Goal: Task Accomplishment & Management: Complete application form

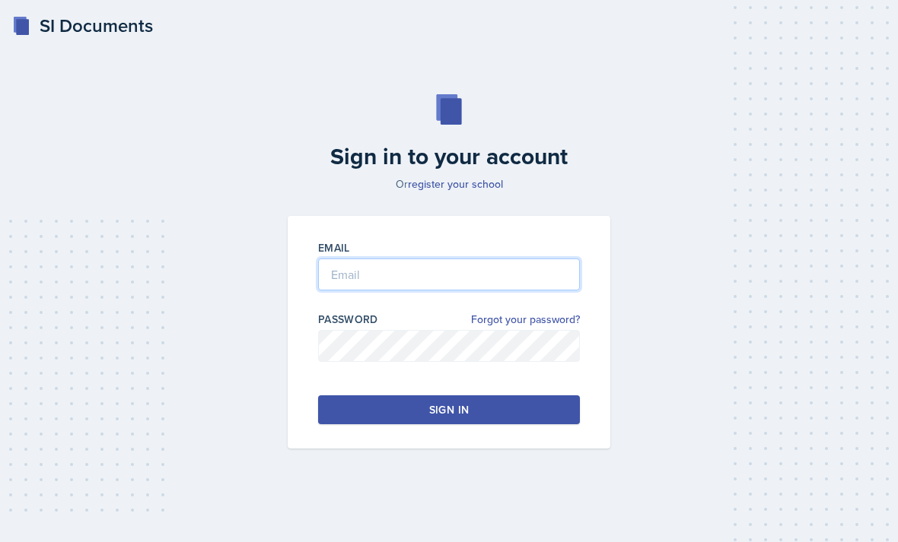
click at [472, 291] on input "email" at bounding box center [449, 275] width 262 height 32
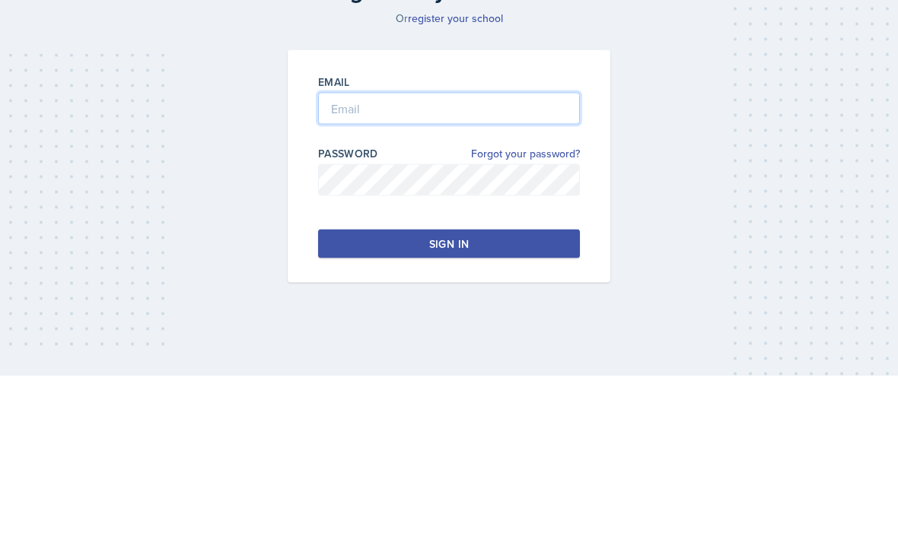
type input "[PERSON_NAME][EMAIL_ADDRESS][PERSON_NAME][DOMAIN_NAME]"
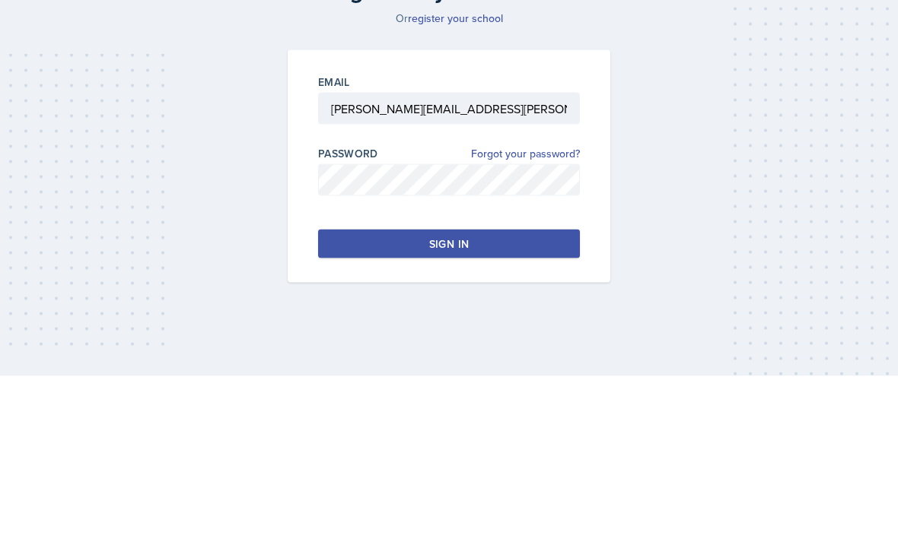
scroll to position [49, 0]
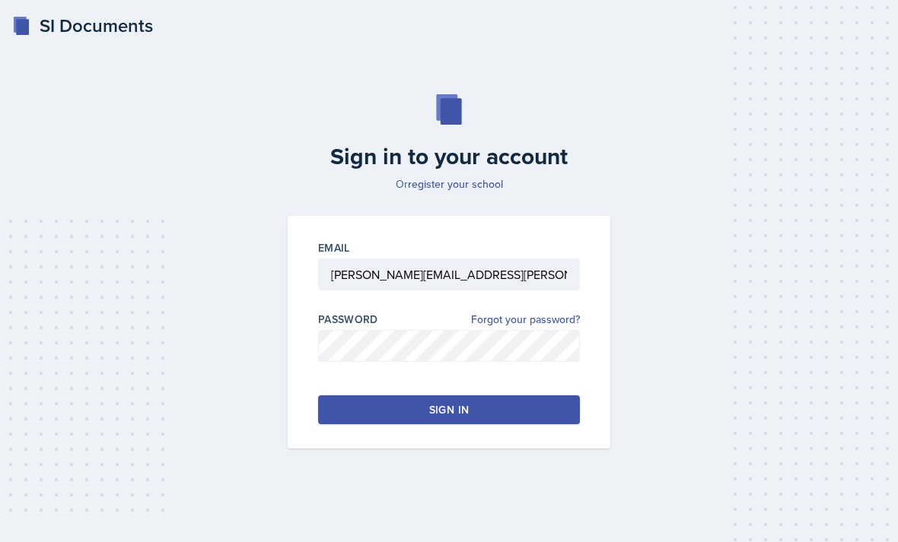
click at [449, 399] on button "Sign in" at bounding box center [449, 410] width 262 height 29
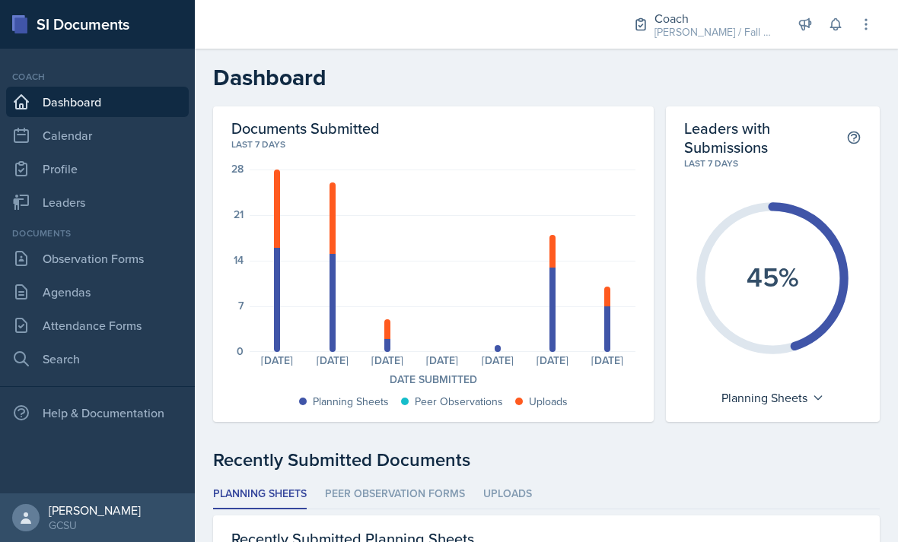
click at [118, 269] on link "Observation Forms" at bounding box center [97, 258] width 183 height 30
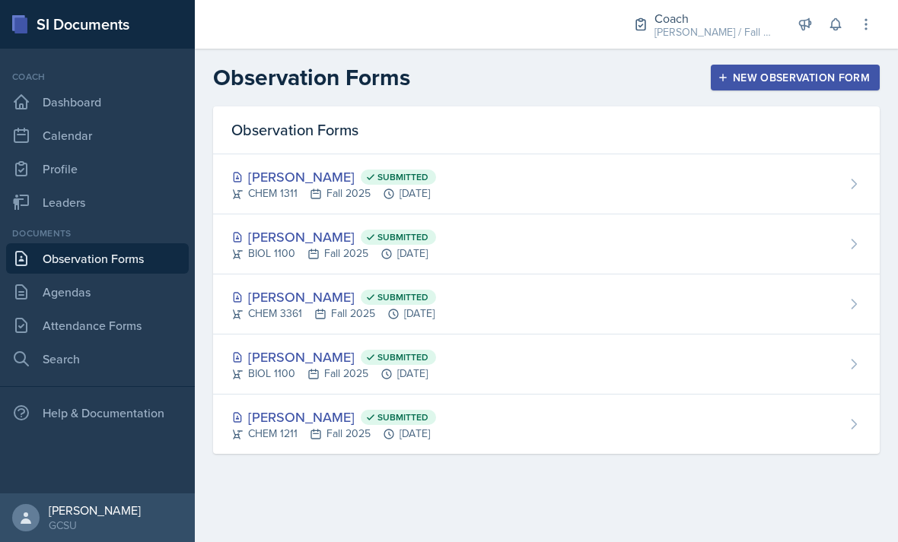
click at [810, 87] on button "New Observation Form" at bounding box center [794, 78] width 169 height 26
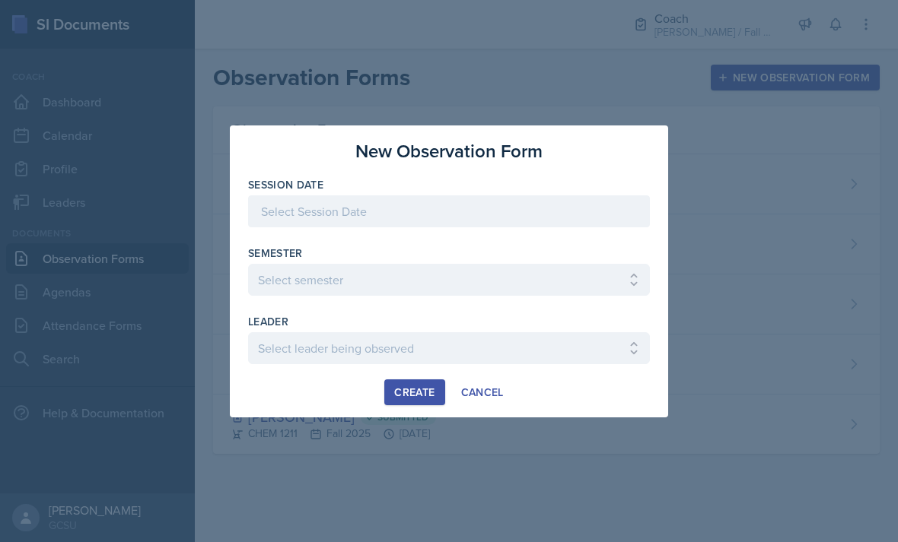
click at [494, 264] on select "Select semester All Spring 2020 Fall 2023 Spring 2019 Spring 2018 Fall 2017 Spr…" at bounding box center [449, 280] width 402 height 32
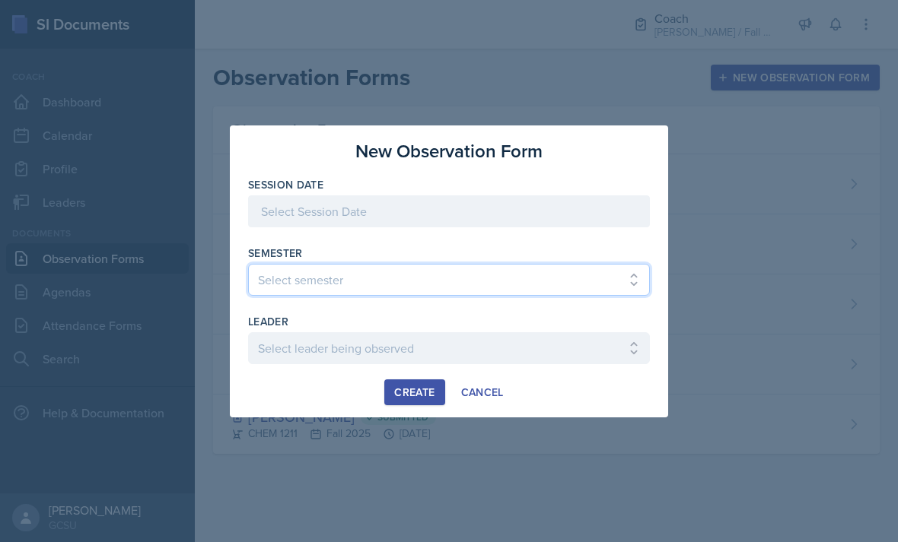
select select "986fdc3e-2246-4ffd-9cb8-78666de4ebed"
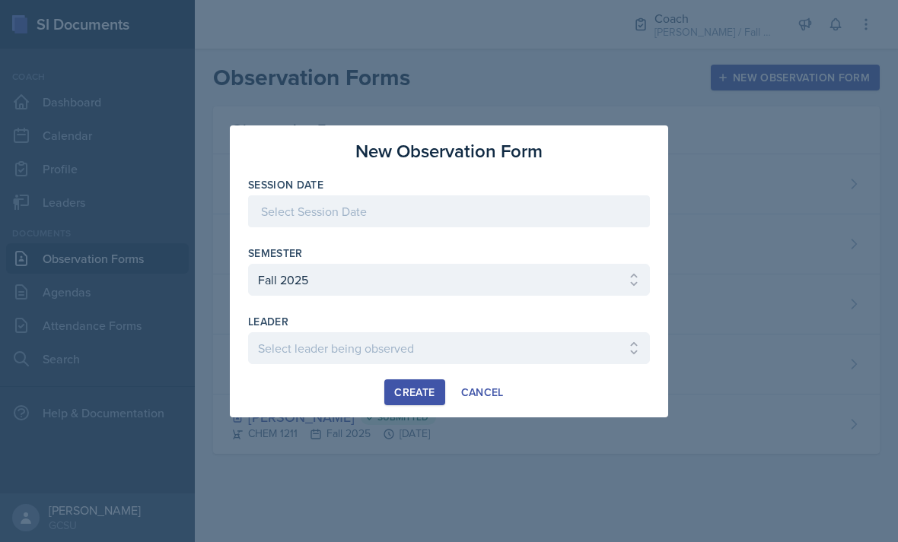
click at [452, 384] on button "Cancel" at bounding box center [482, 393] width 62 height 26
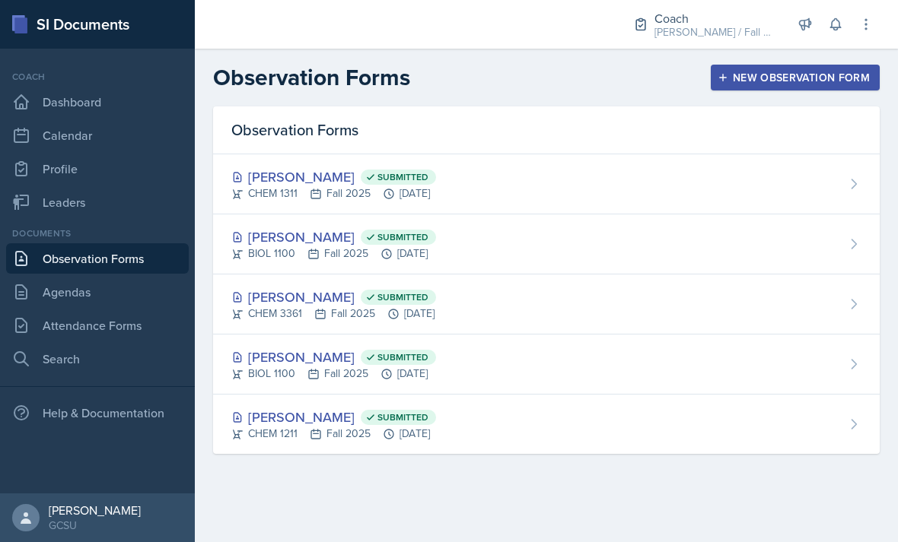
click at [808, 84] on div "New Observation Form" at bounding box center [794, 78] width 149 height 12
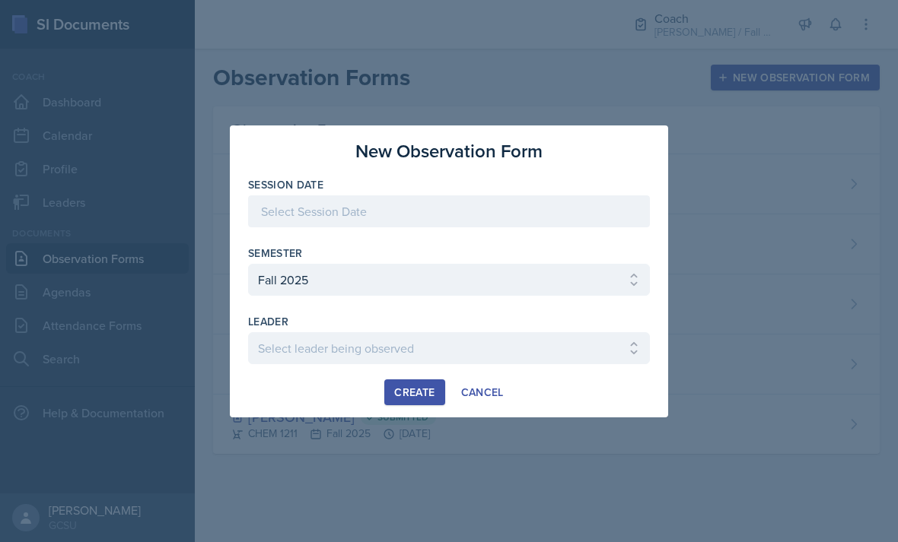
click at [585, 256] on div "Semester" at bounding box center [449, 253] width 402 height 15
click at [582, 215] on div at bounding box center [449, 212] width 402 height 32
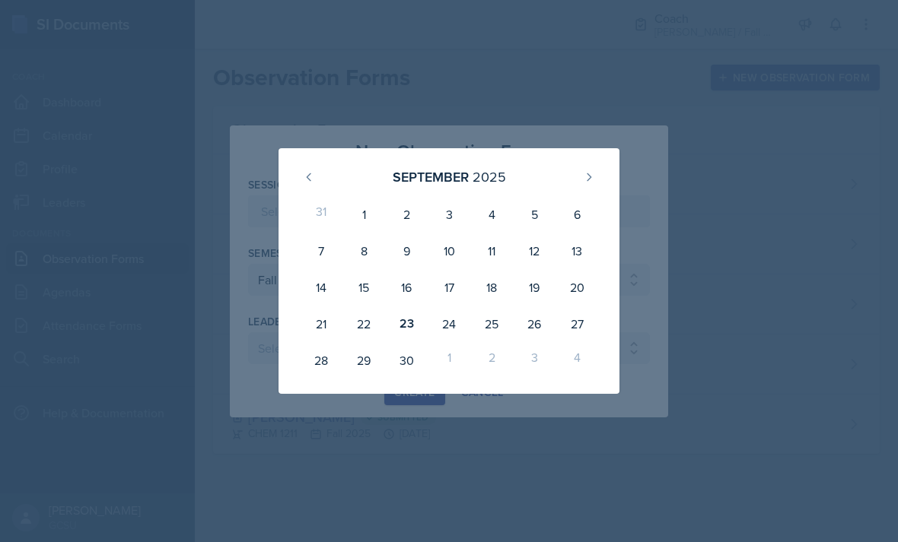
click at [407, 348] on div "30" at bounding box center [406, 360] width 43 height 37
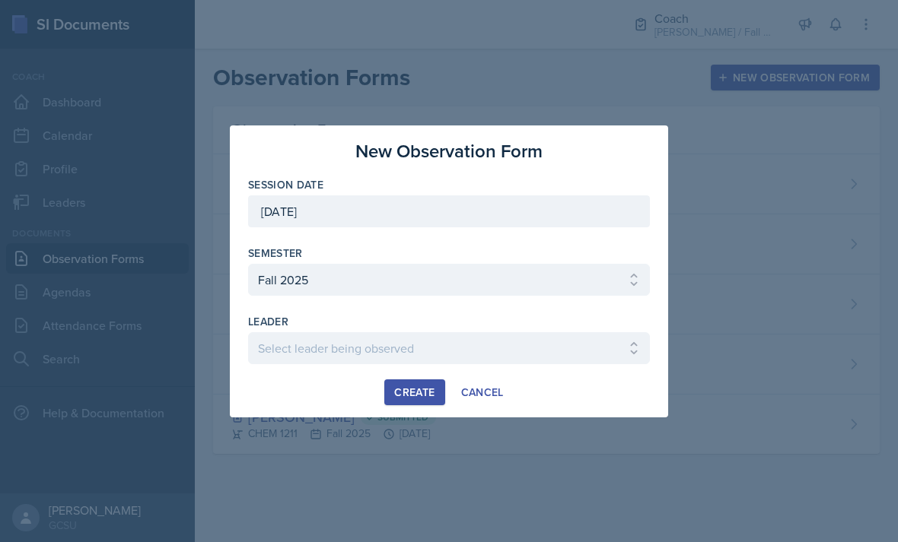
click at [517, 242] on div at bounding box center [449, 234] width 402 height 15
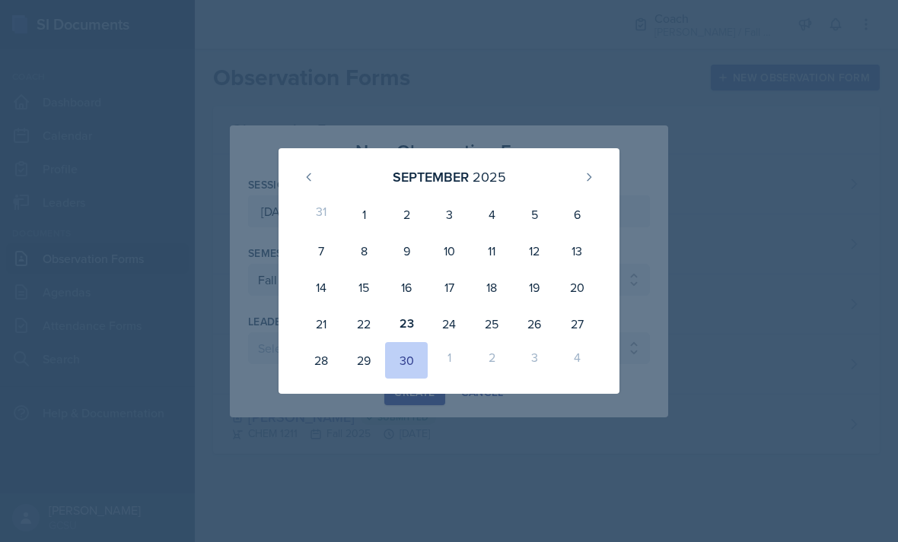
click at [405, 326] on div "23" at bounding box center [406, 324] width 43 height 37
type input "[DATE]"
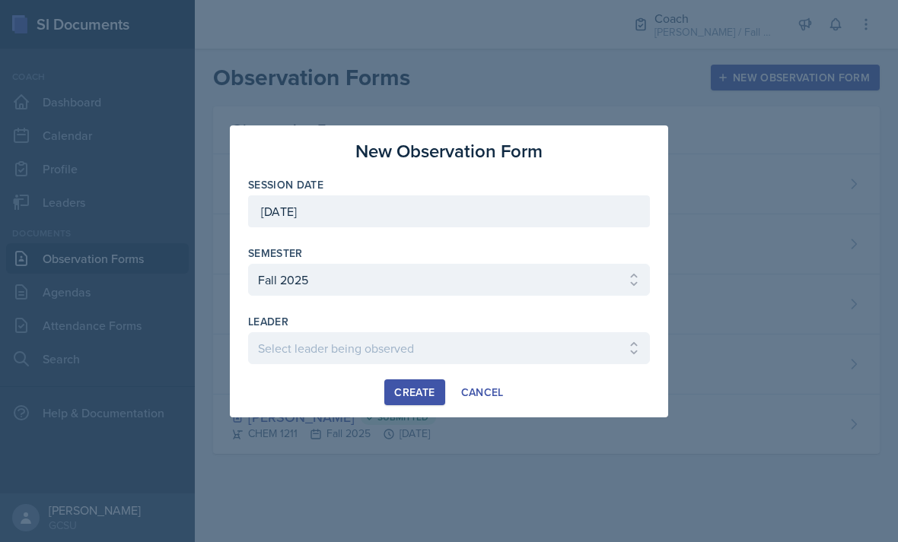
click at [578, 253] on div "Semester" at bounding box center [449, 253] width 402 height 15
click at [491, 386] on div "Cancel" at bounding box center [482, 392] width 43 height 12
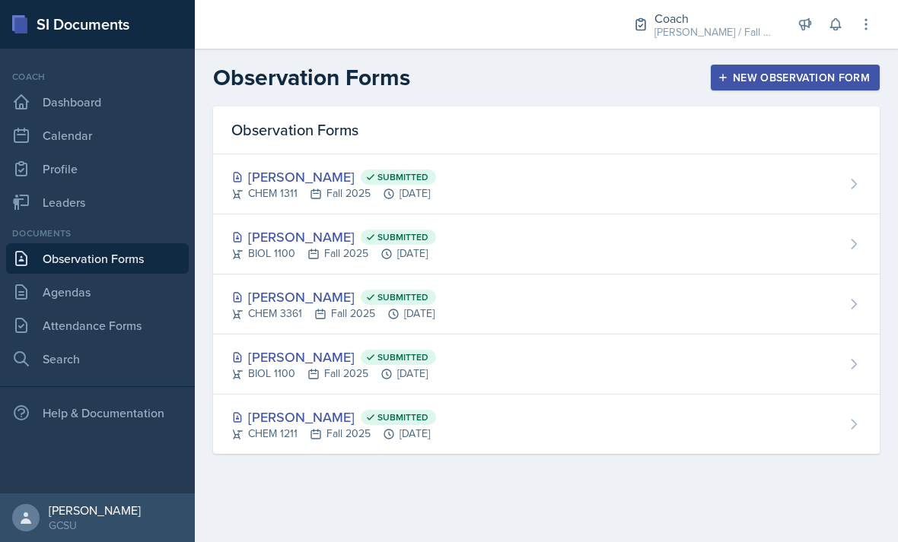
click at [788, 88] on button "New Observation Form" at bounding box center [794, 78] width 169 height 26
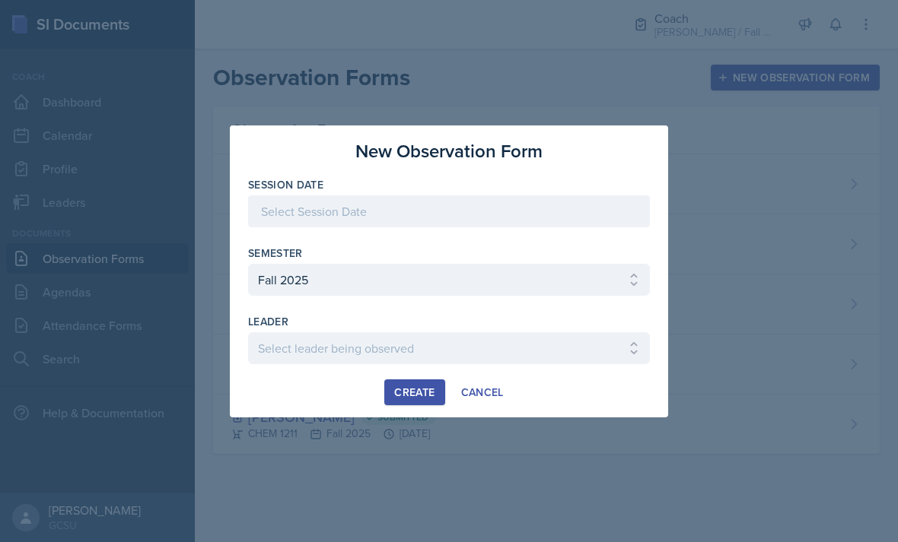
click at [516, 259] on div "Semester" at bounding box center [449, 253] width 402 height 15
click at [456, 232] on div at bounding box center [449, 234] width 402 height 15
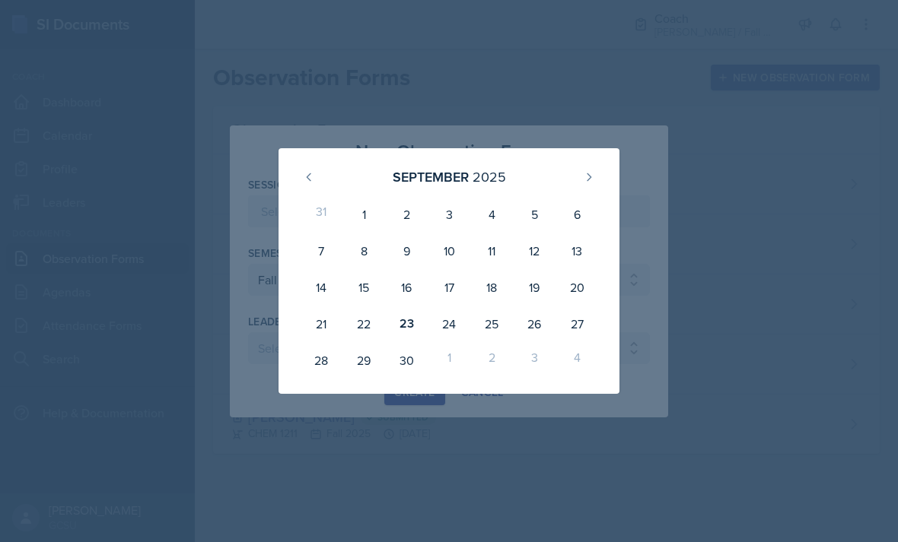
click at [405, 323] on div "23" at bounding box center [406, 324] width 43 height 37
type input "[DATE]"
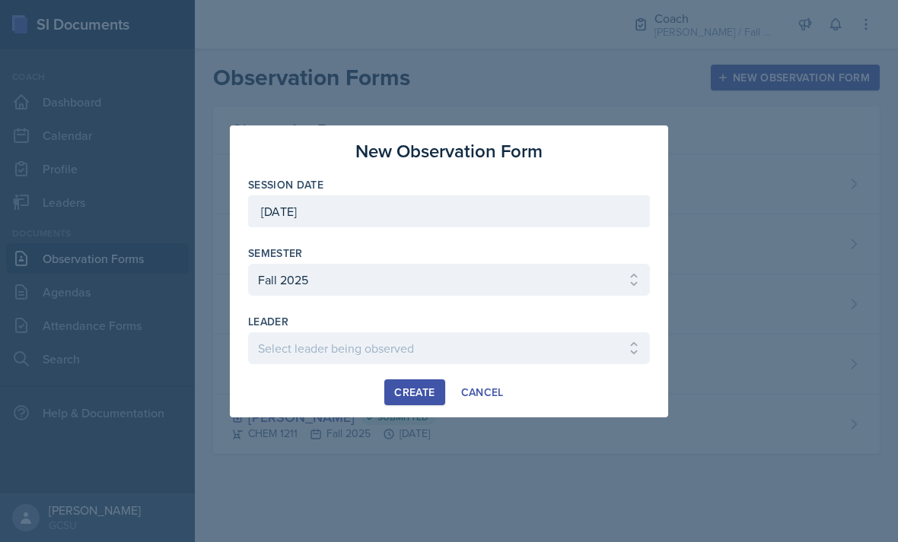
click at [517, 348] on select "Select leader being observed [PERSON_NAME] / MATH 1113 / [PERSON_NAME] [PERSON_…" at bounding box center [449, 348] width 402 height 32
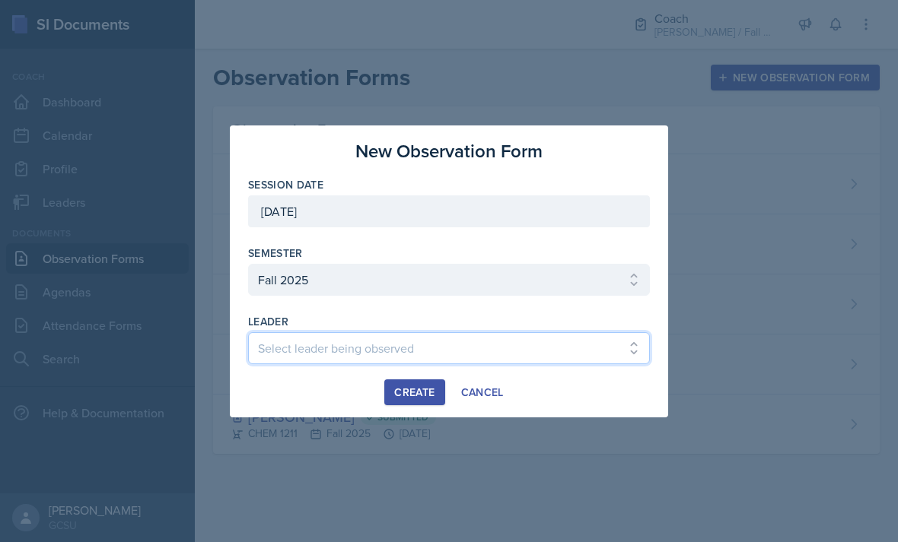
select select "9e39d06e-b41f-4d47-a78d-0fd94866ad52"
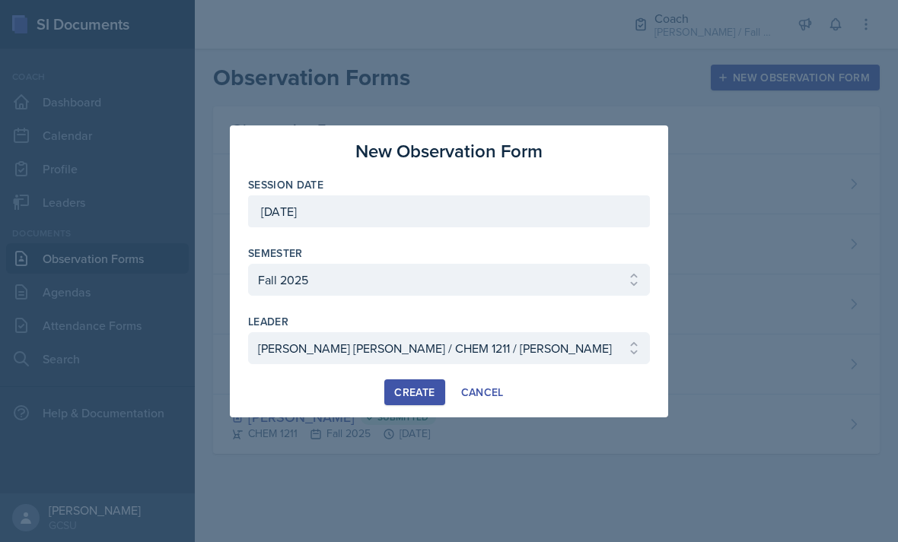
click at [431, 456] on div at bounding box center [449, 271] width 898 height 542
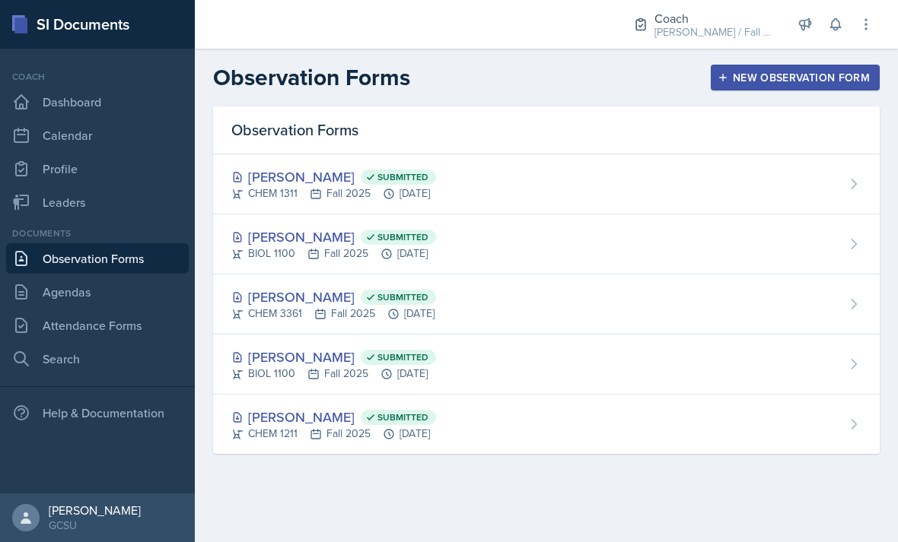
click at [787, 81] on div "New Observation Form" at bounding box center [794, 78] width 149 height 12
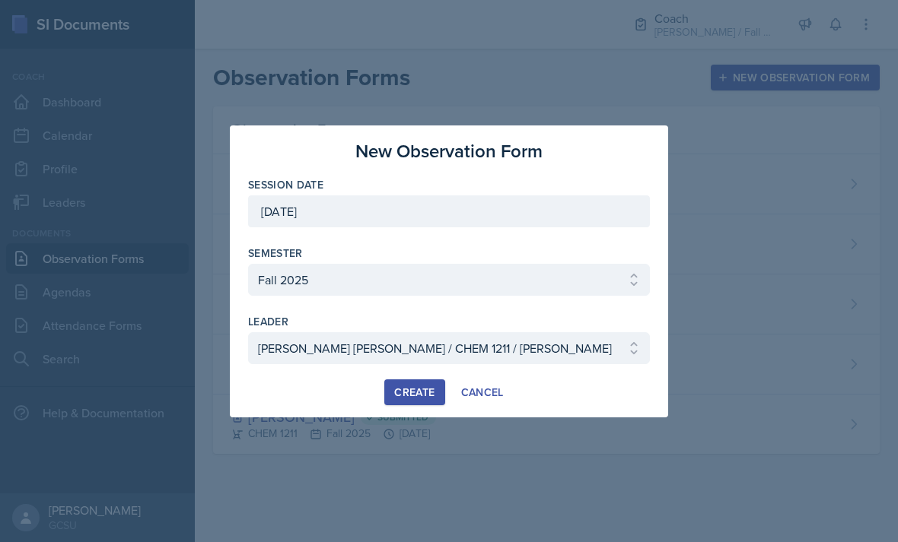
click at [421, 394] on div "Create" at bounding box center [414, 392] width 40 height 12
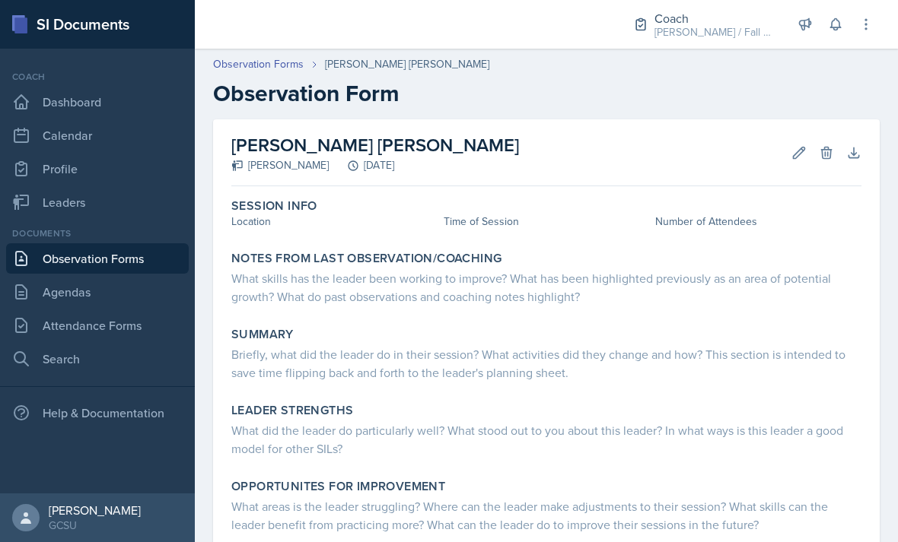
click at [789, 151] on button "Edit" at bounding box center [798, 152] width 27 height 27
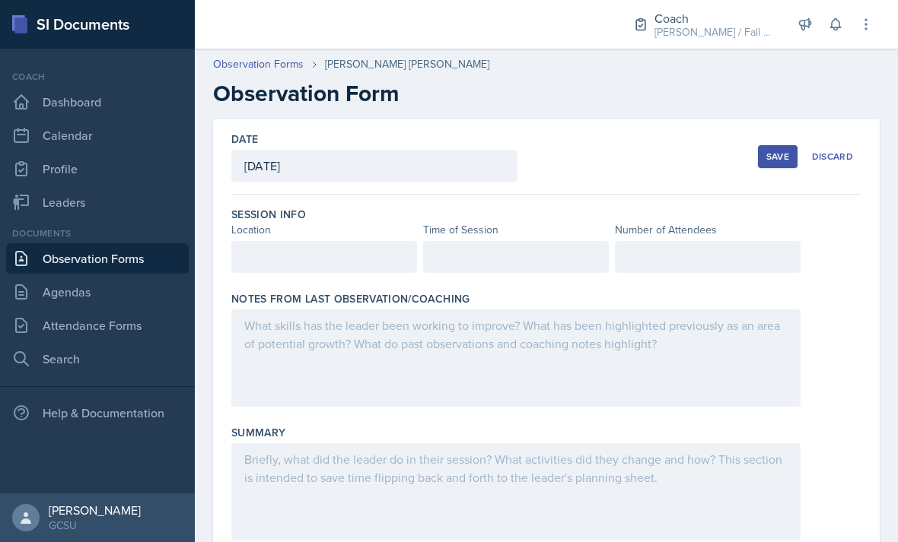
click at [314, 258] on div at bounding box center [324, 257] width 186 height 32
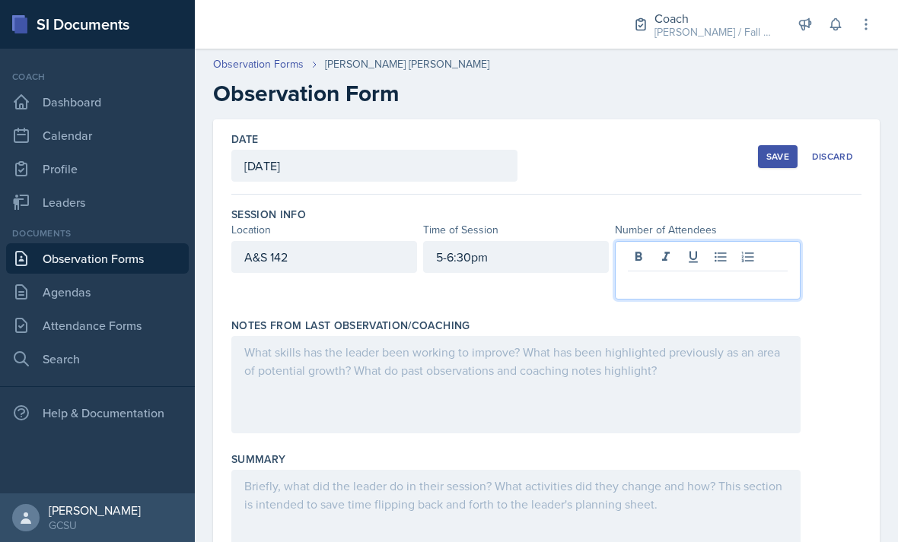
click at [695, 284] on p at bounding box center [708, 284] width 160 height 18
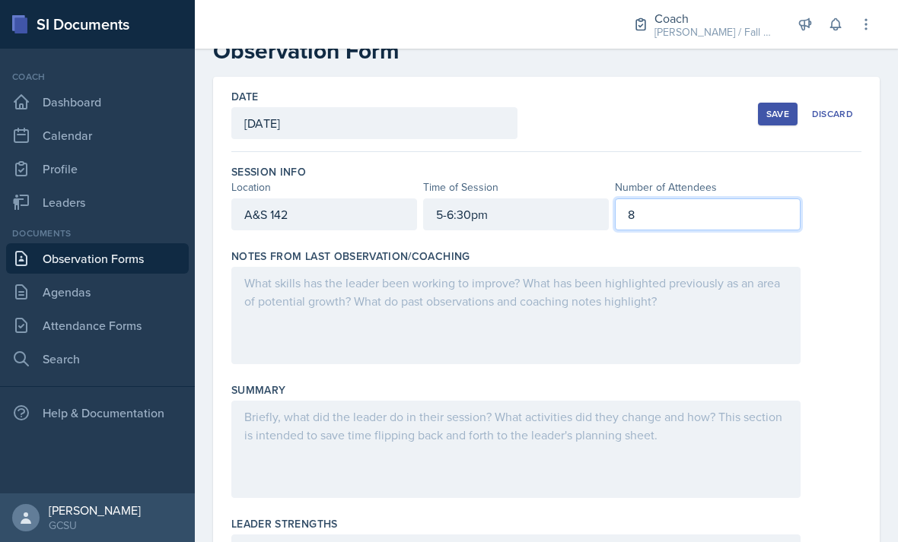
click at [717, 290] on div at bounding box center [515, 315] width 569 height 97
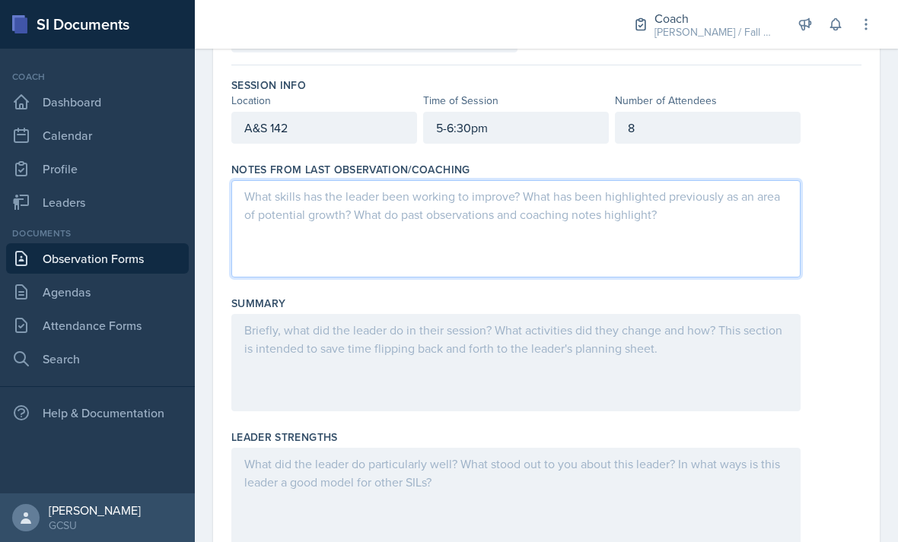
scroll to position [128, 0]
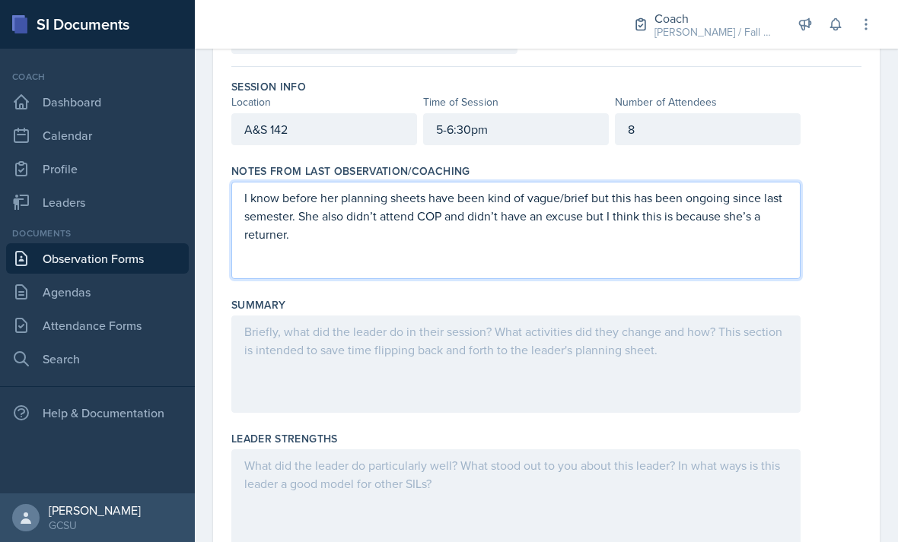
click at [674, 356] on div at bounding box center [515, 364] width 569 height 97
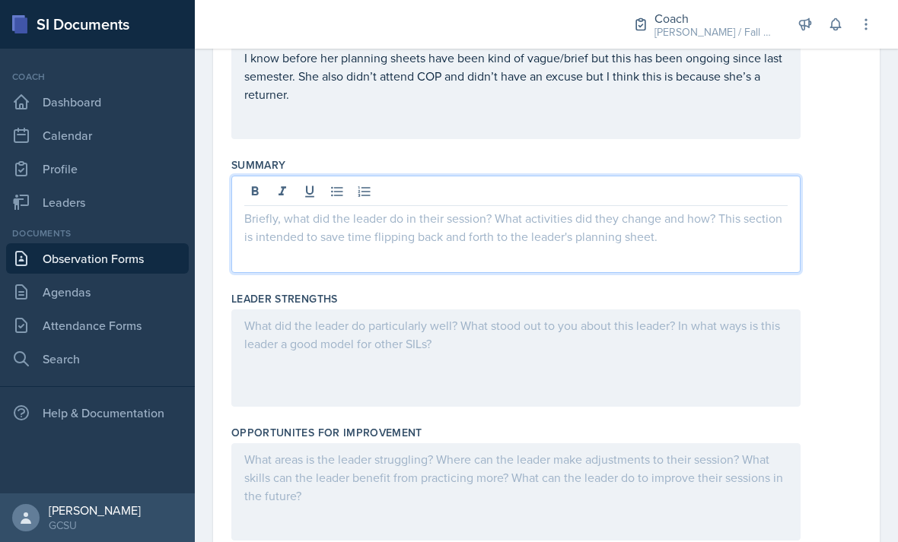
scroll to position [274, 0]
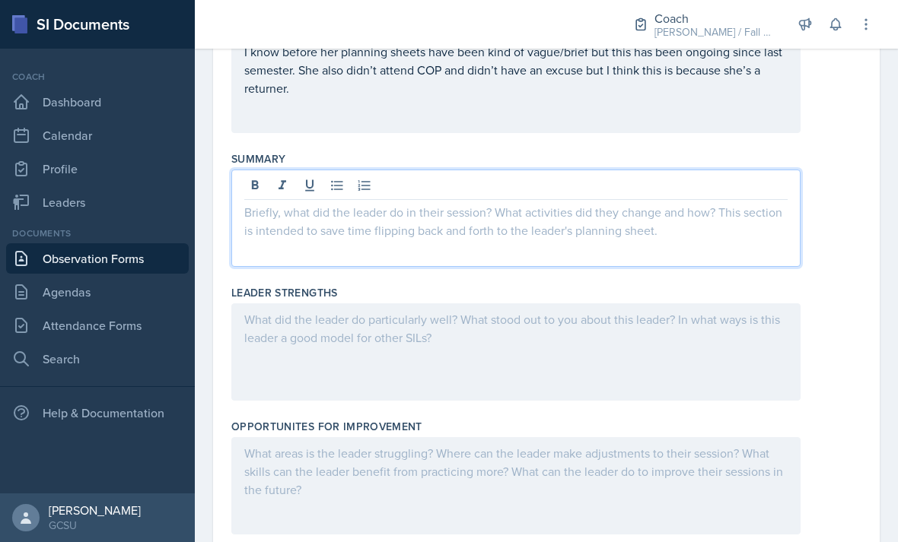
click at [337, 179] on icon at bounding box center [336, 185] width 15 height 15
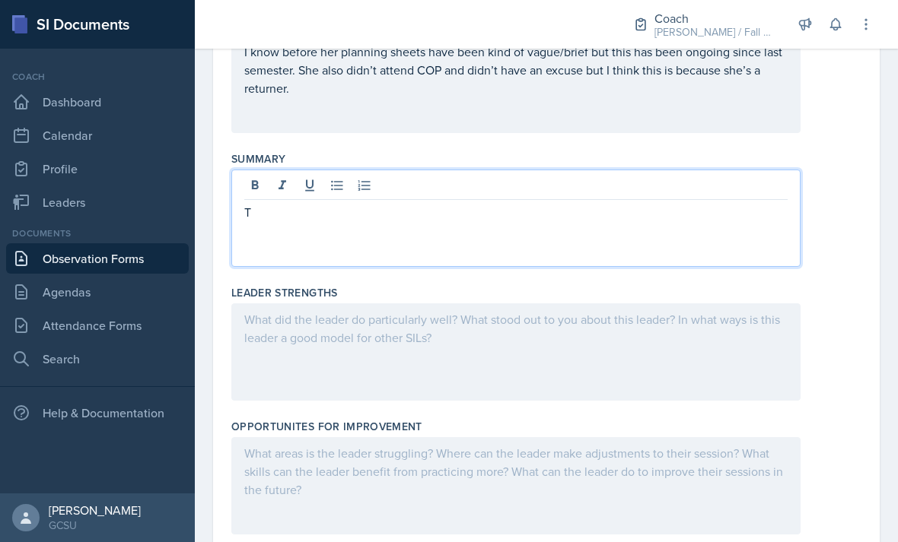
click at [339, 195] on button at bounding box center [336, 185] width 21 height 21
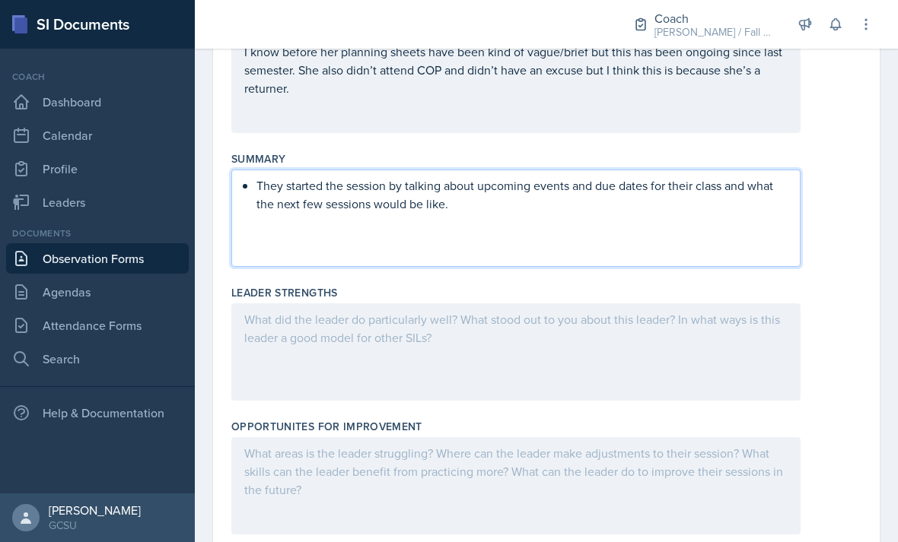
click at [806, 415] on div "Opportunites for Improvement" at bounding box center [546, 480] width 630 height 134
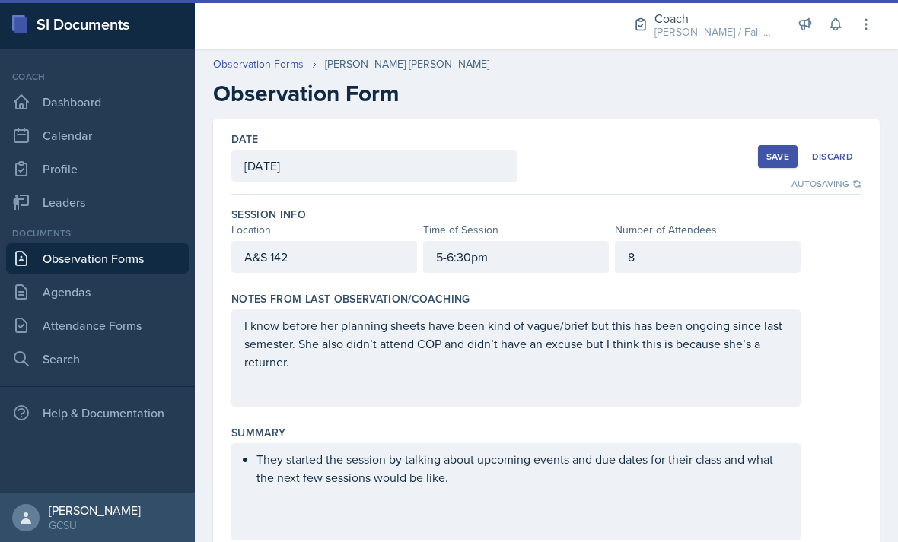
scroll to position [0, 0]
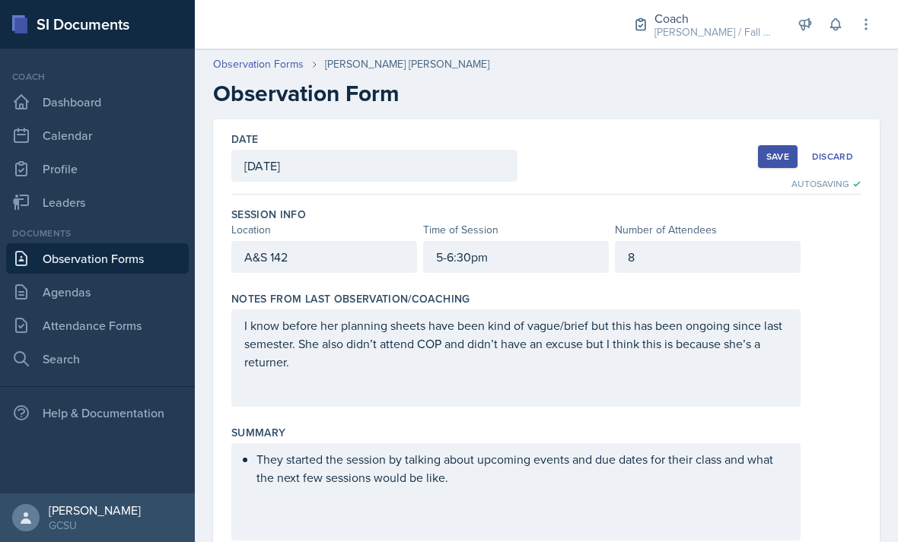
click at [742, 248] on div "8" at bounding box center [708, 257] width 186 height 32
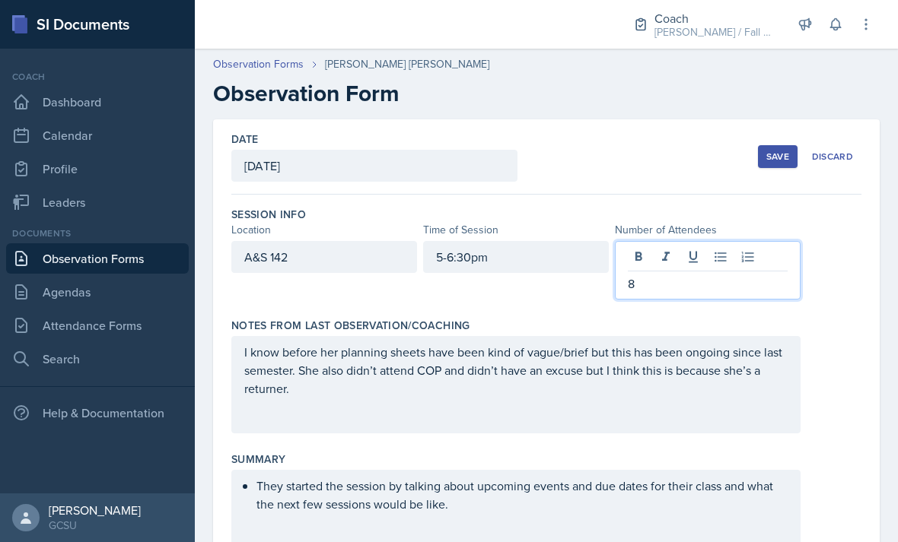
click at [753, 285] on p "8" at bounding box center [708, 284] width 160 height 18
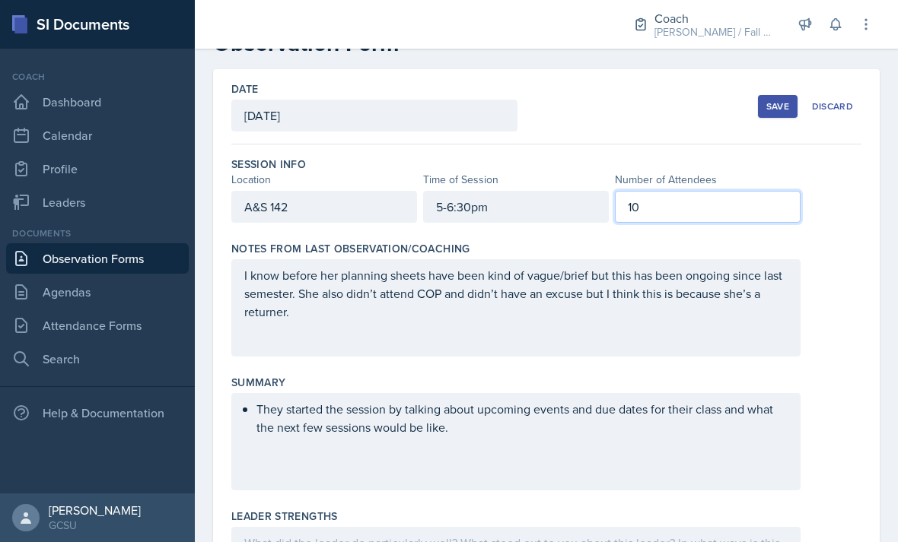
scroll to position [60, 0]
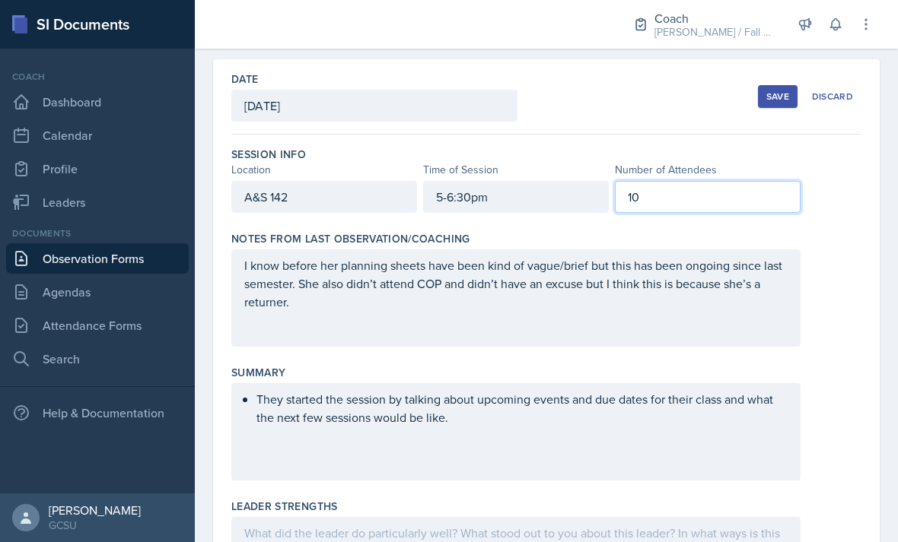
click at [847, 373] on div "Summary" at bounding box center [546, 372] width 630 height 15
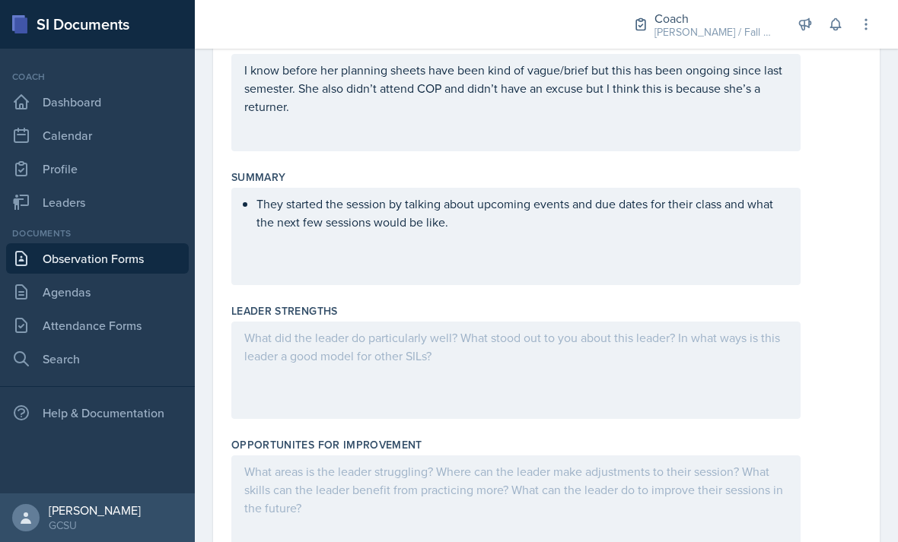
scroll to position [272, 0]
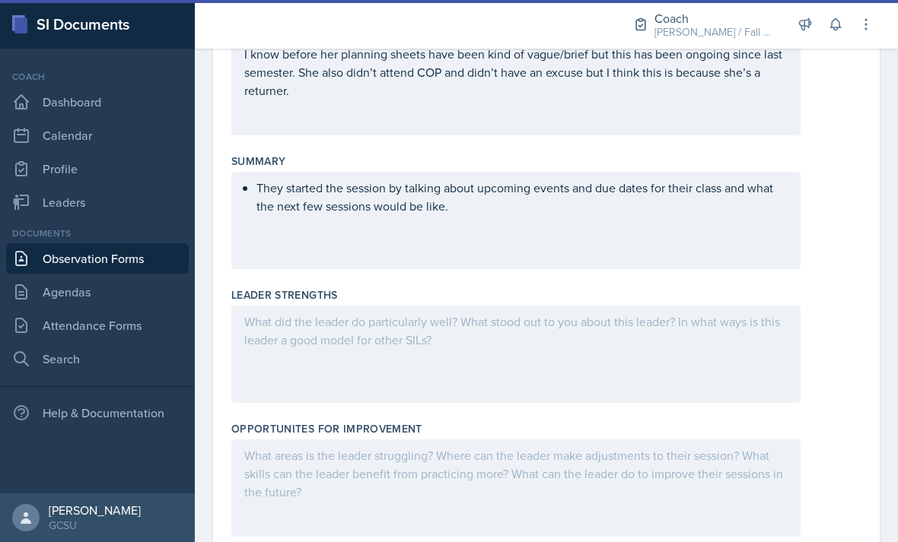
click at [486, 348] on div at bounding box center [515, 354] width 569 height 97
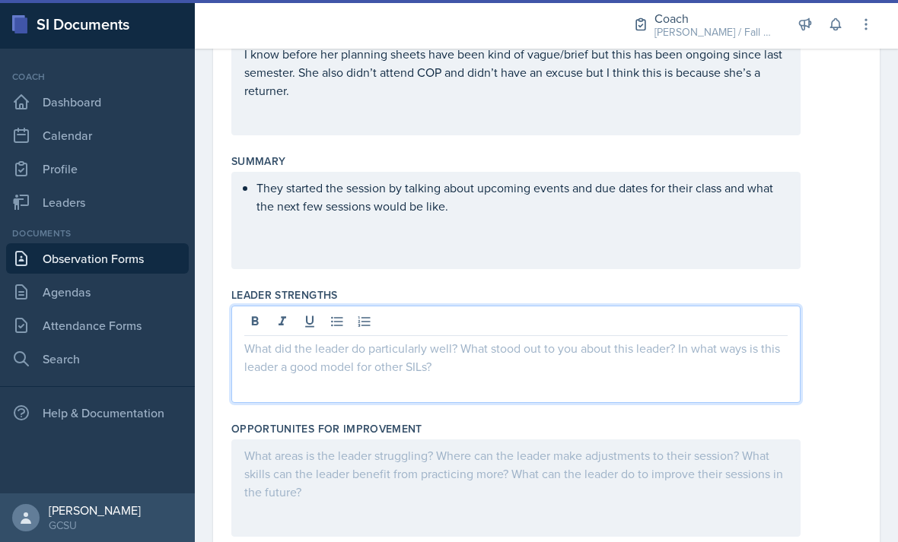
click at [347, 323] on button at bounding box center [336, 321] width 21 height 21
click at [335, 326] on icon at bounding box center [336, 322] width 11 height 10
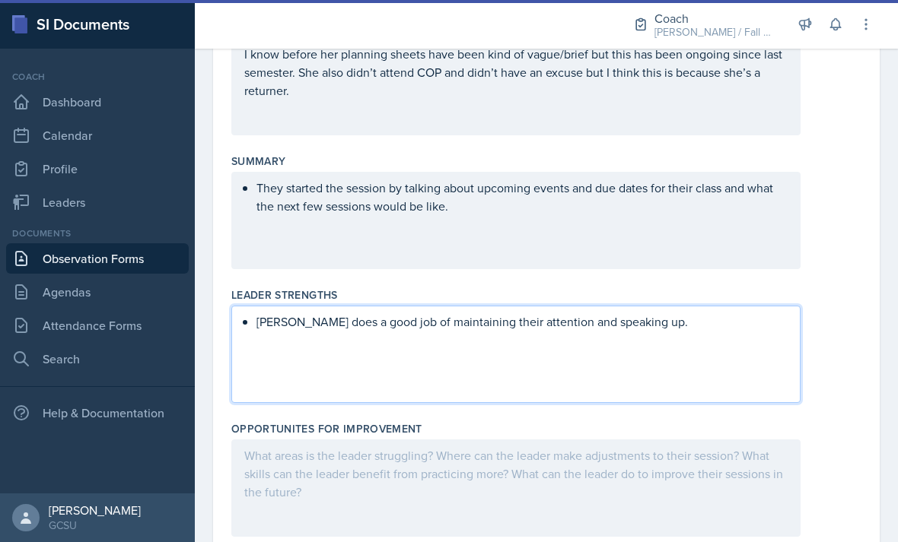
click at [819, 374] on div "[PERSON_NAME] does a good job of maintaining their attention and speaking up." at bounding box center [546, 354] width 630 height 97
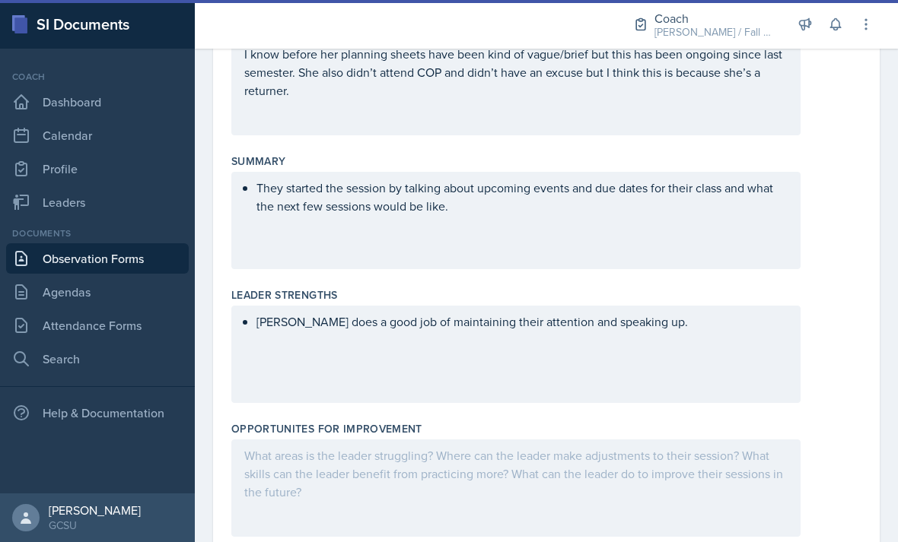
click at [731, 227] on div "They started the session by talking about upcoming events and due dates for the…" at bounding box center [515, 220] width 569 height 97
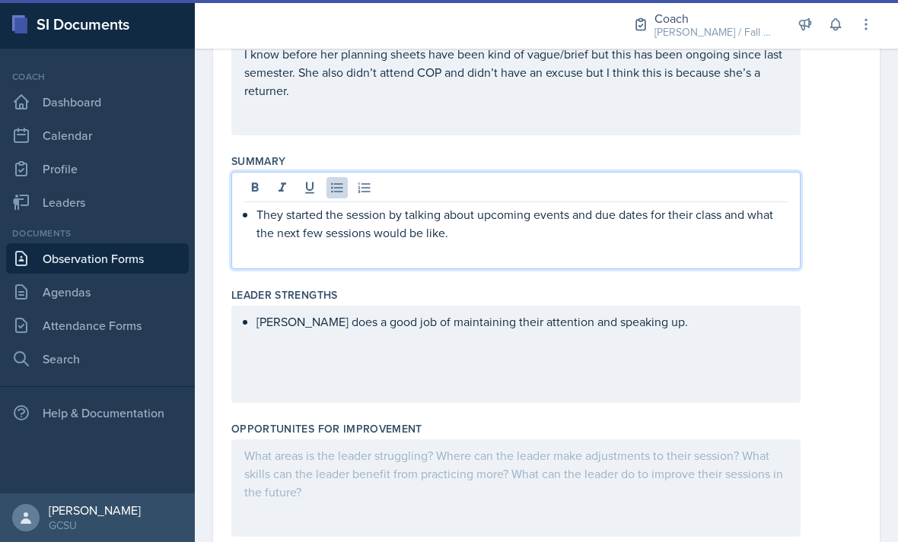
click at [710, 233] on p "They started the session by talking about upcoming events and due dates for the…" at bounding box center [521, 223] width 531 height 37
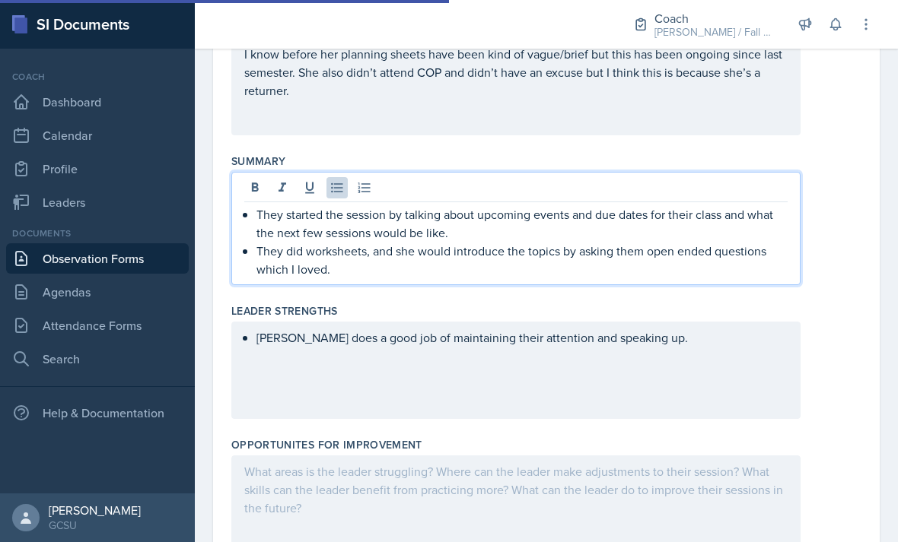
click at [571, 258] on p "They did worksheets, and she would introduce the topics by asking them open end…" at bounding box center [521, 260] width 531 height 37
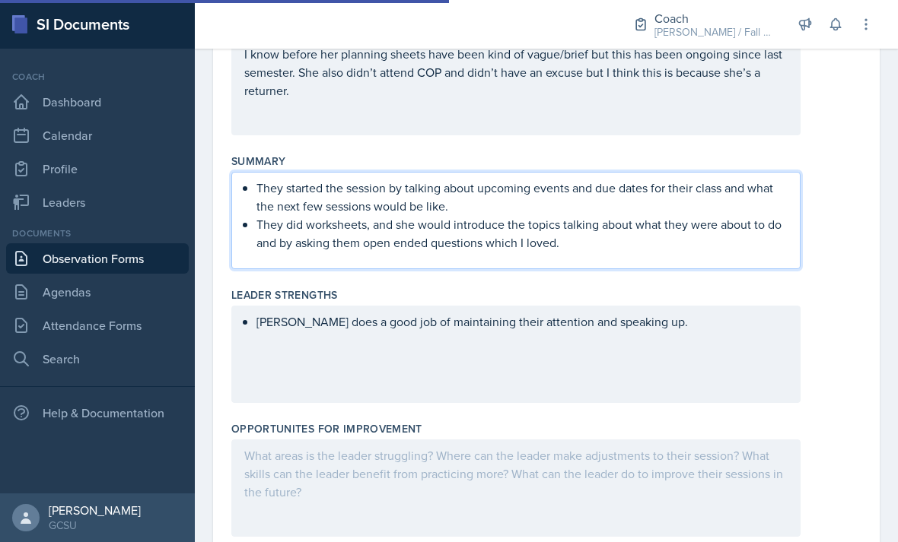
click at [706, 363] on div "[PERSON_NAME] does a good job of maintaining their attention and speaking up." at bounding box center [515, 354] width 569 height 97
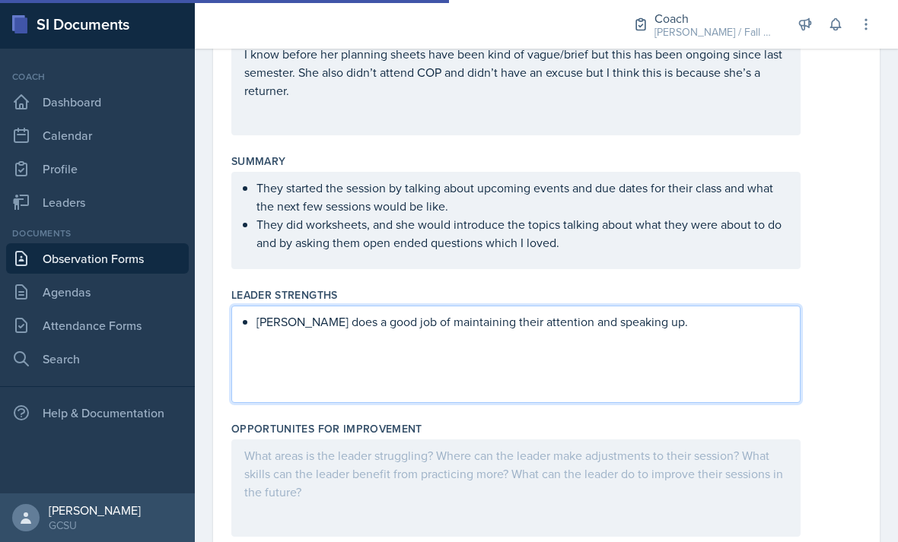
click at [548, 226] on ul "They started the session by talking about upcoming events and due dates for the…" at bounding box center [521, 215] width 531 height 73
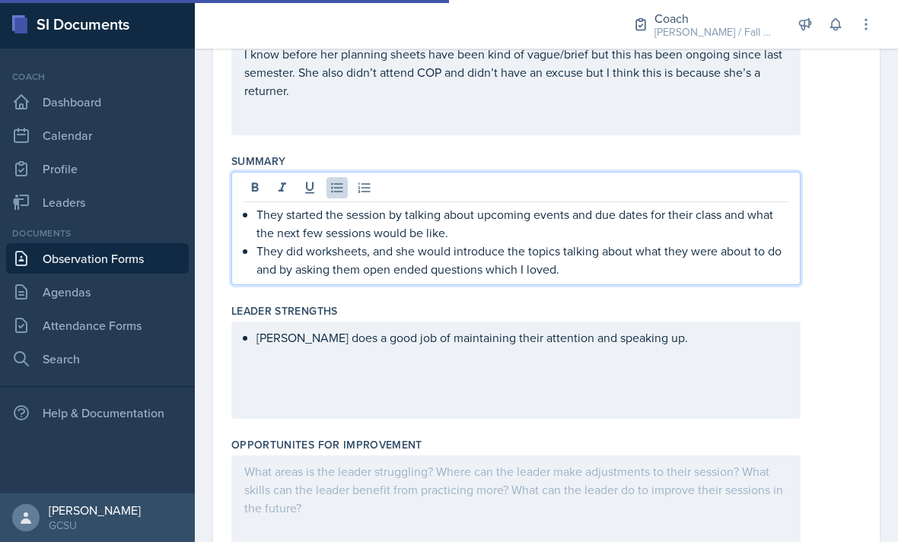
click at [544, 253] on p "They did worksheets, and she would introduce the topics talking about what they…" at bounding box center [521, 260] width 531 height 37
click at [330, 270] on p "They did worksheets, and she would introduce the worksheets by talking about wh…" at bounding box center [521, 260] width 531 height 37
click at [403, 264] on p "They did worksheets, and she would introduce the worksheets by talking about wh…" at bounding box center [521, 260] width 531 height 37
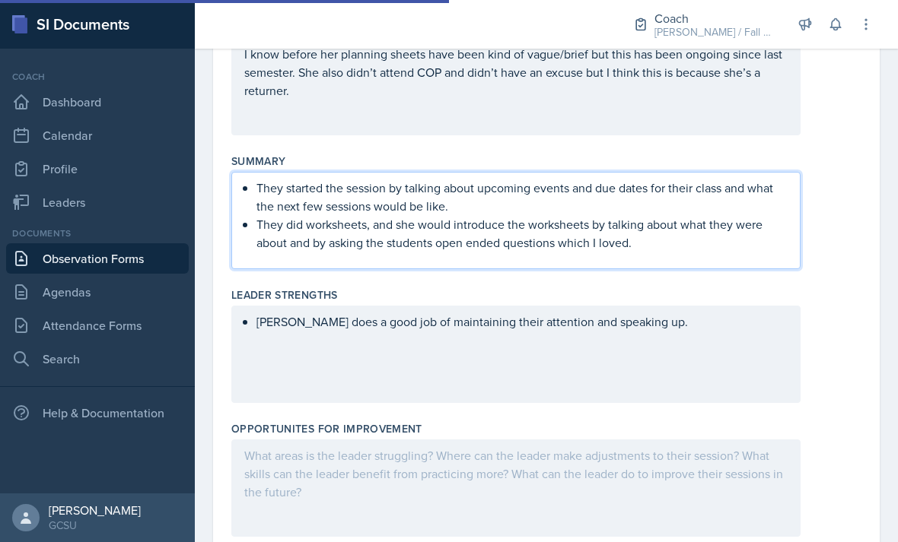
click at [698, 354] on div "[PERSON_NAME] does a good job of maintaining their attention and speaking up." at bounding box center [515, 354] width 569 height 97
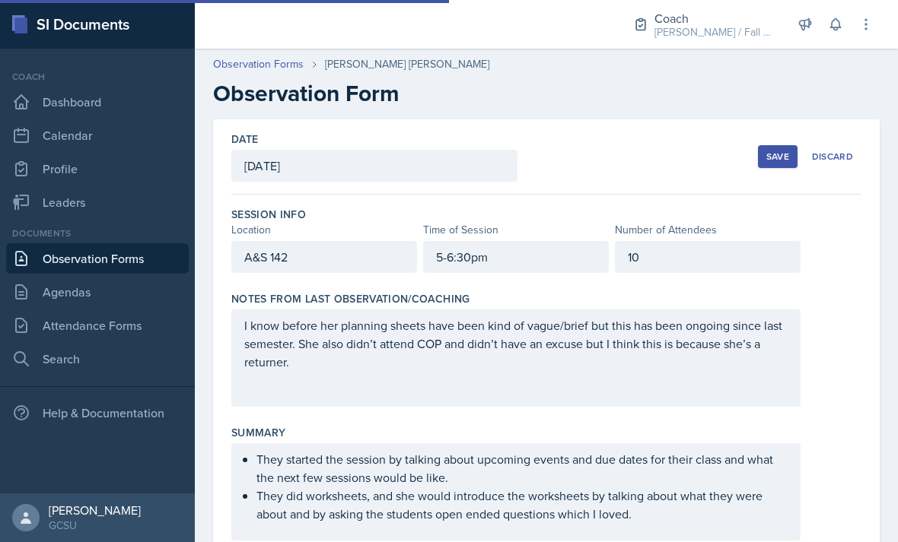
scroll to position [0, 0]
click at [758, 163] on button "Save" at bounding box center [778, 156] width 40 height 23
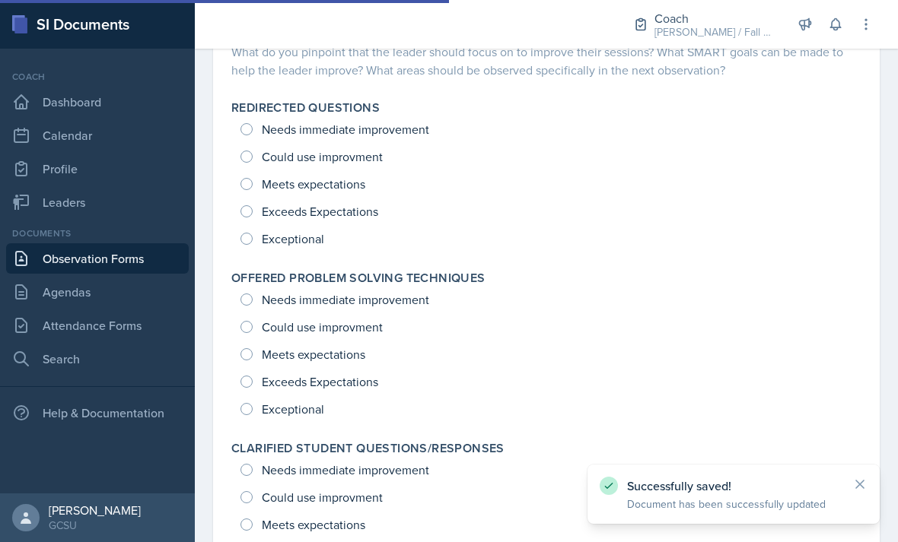
scroll to position [615, 0]
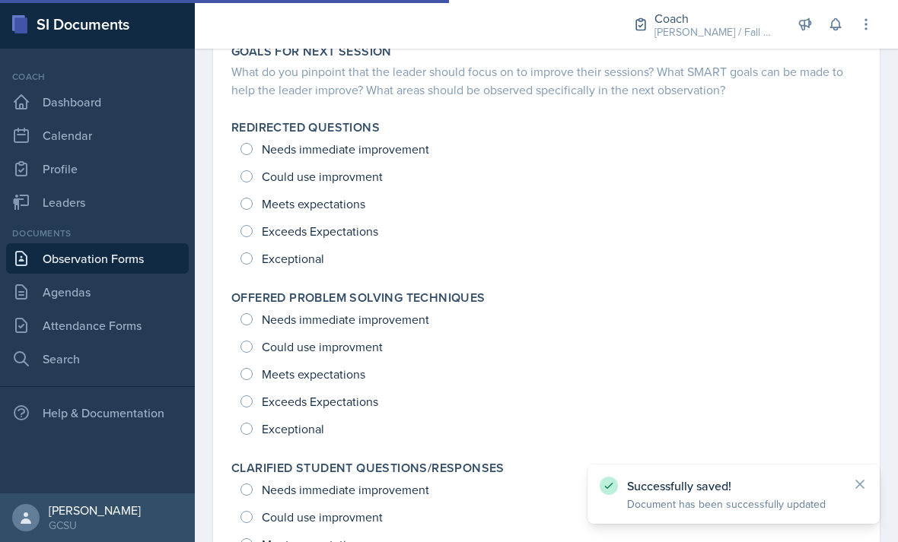
click at [307, 264] on div "Needs immediate improvement Could use improvment Meets expectations Exceeds Exp…" at bounding box center [546, 203] width 630 height 137
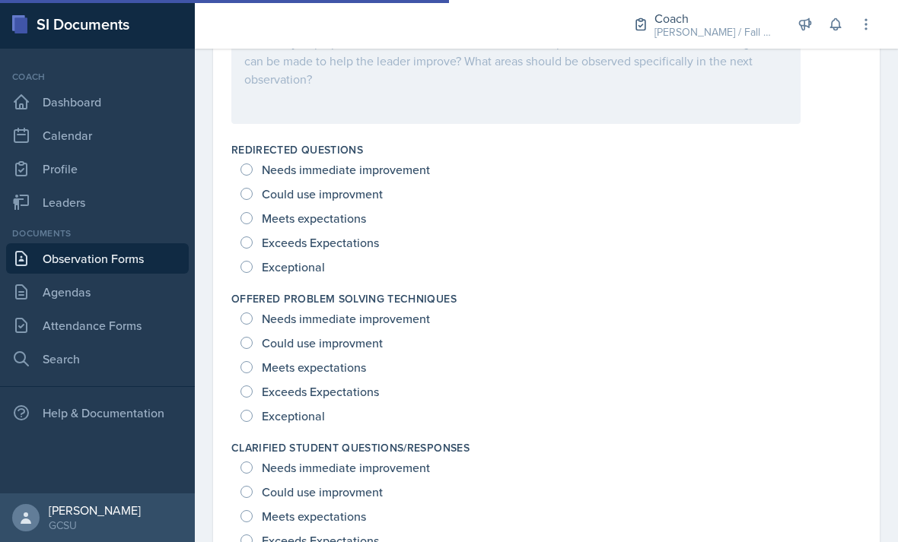
scroll to position [923, 0]
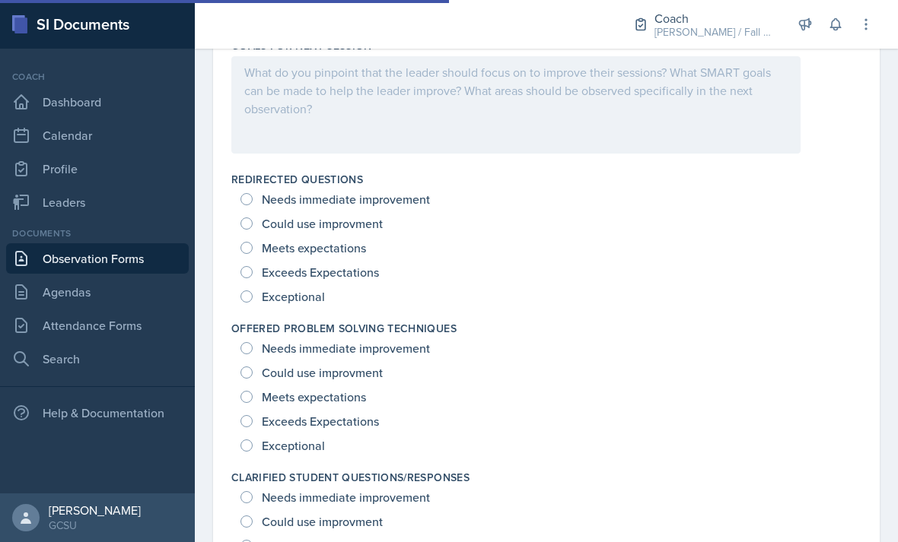
click at [309, 304] on span "Exceptional" at bounding box center [293, 296] width 63 height 15
click at [253, 303] on input "Exceptional" at bounding box center [246, 297] width 12 height 12
radio input "true"
click at [310, 438] on span "Exceptional" at bounding box center [293, 445] width 63 height 15
click at [253, 440] on input "Exceptional" at bounding box center [246, 446] width 12 height 12
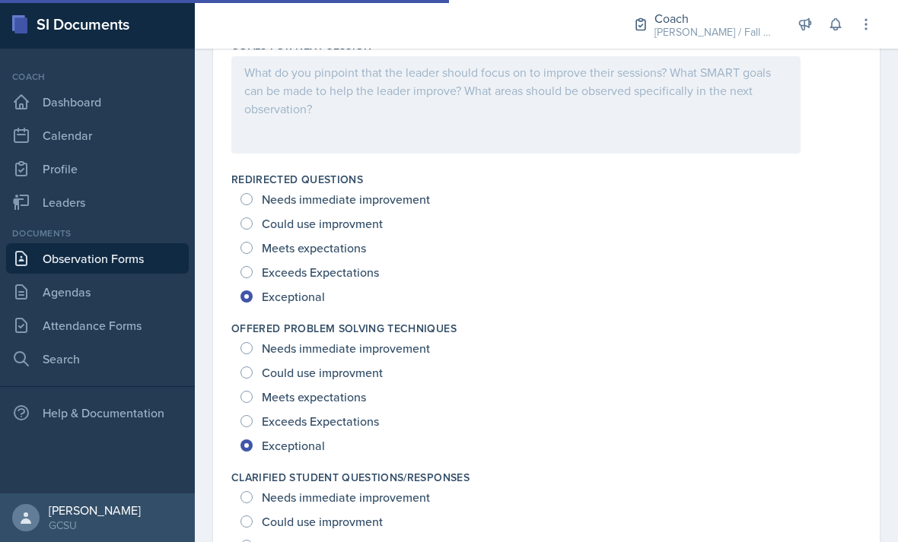
radio input "true"
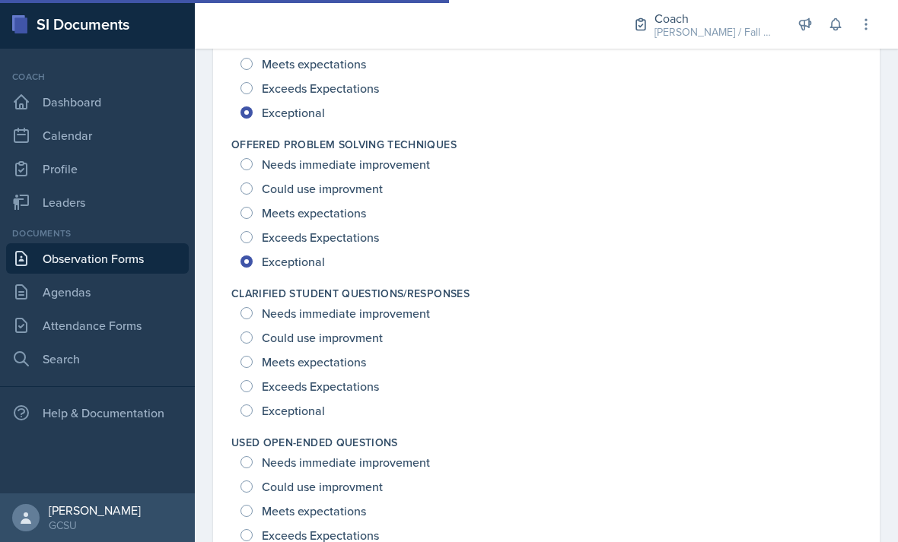
scroll to position [1123, 0]
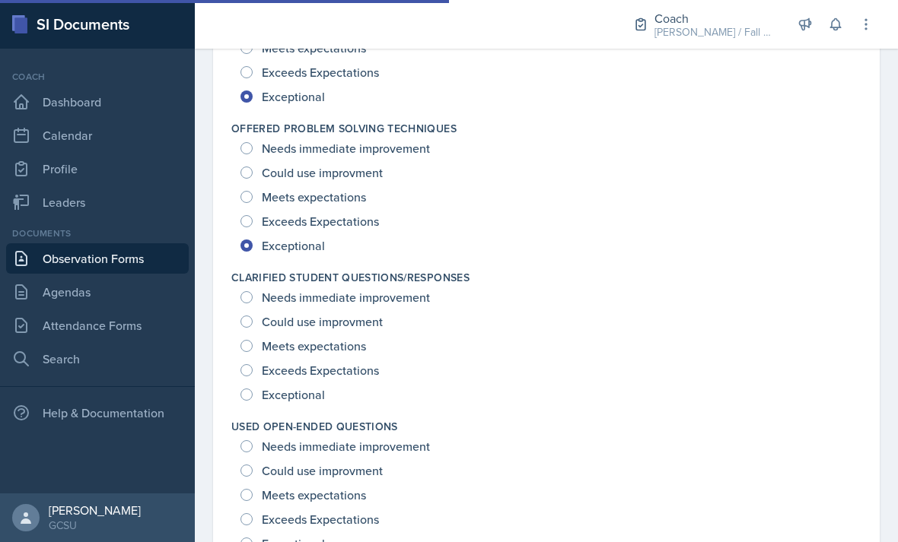
click at [314, 402] on span "Exceptional" at bounding box center [293, 394] width 63 height 15
click at [253, 401] on input "Exceptional" at bounding box center [246, 395] width 12 height 12
radio input "true"
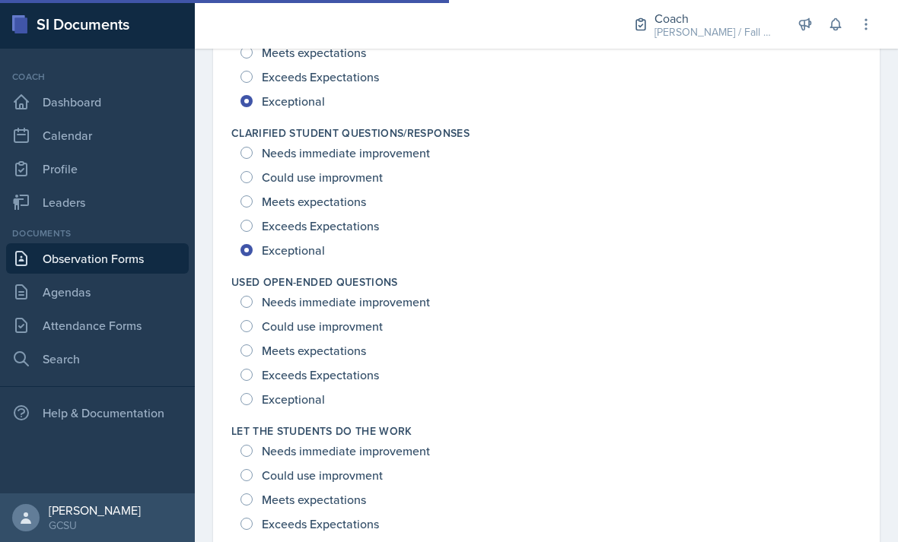
click at [310, 404] on span "Exceptional" at bounding box center [293, 399] width 63 height 15
click at [253, 404] on input "Exceptional" at bounding box center [246, 399] width 12 height 12
radio input "true"
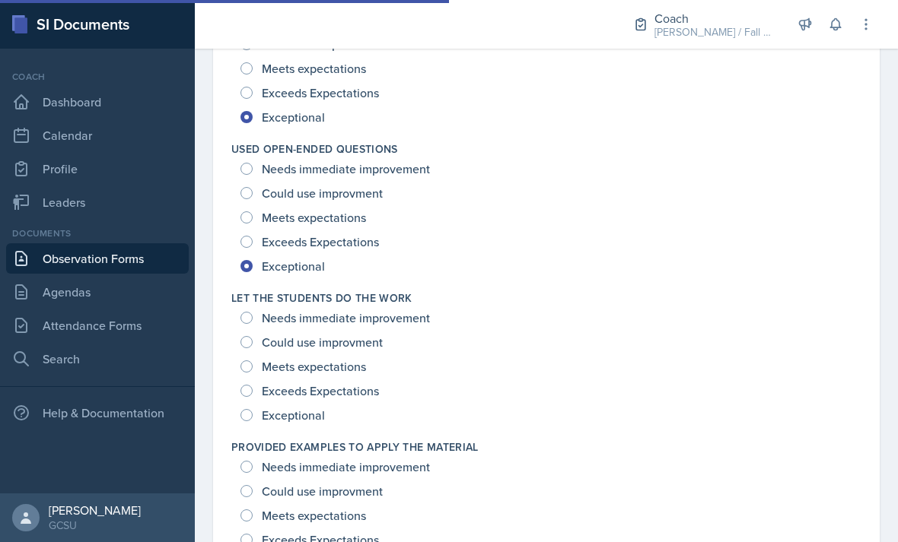
scroll to position [1407, 0]
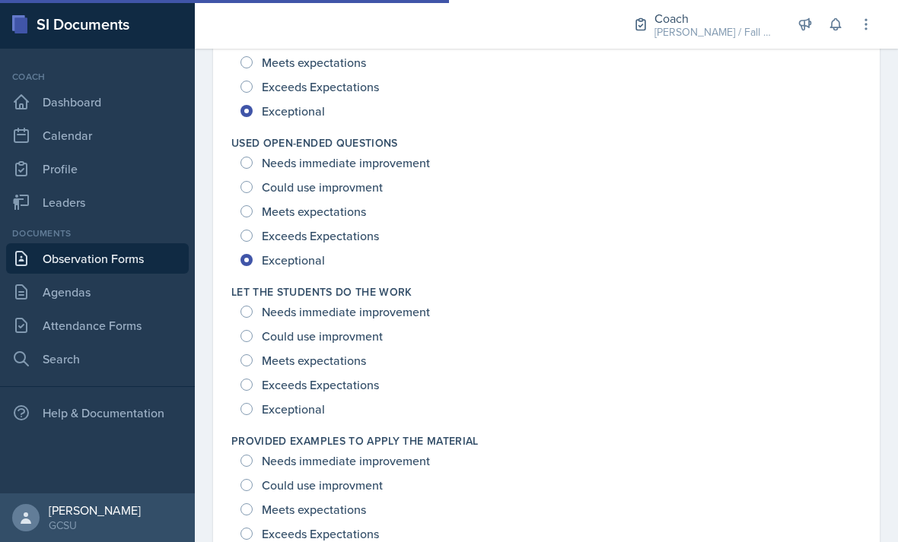
click at [313, 426] on div "Let The Students Do The Work Needs immediate improvement Could use improvment M…" at bounding box center [546, 352] width 630 height 149
click at [313, 415] on span "Exceptional" at bounding box center [293, 409] width 63 height 15
click at [253, 415] on input "Exceptional" at bounding box center [246, 409] width 12 height 12
radio input "true"
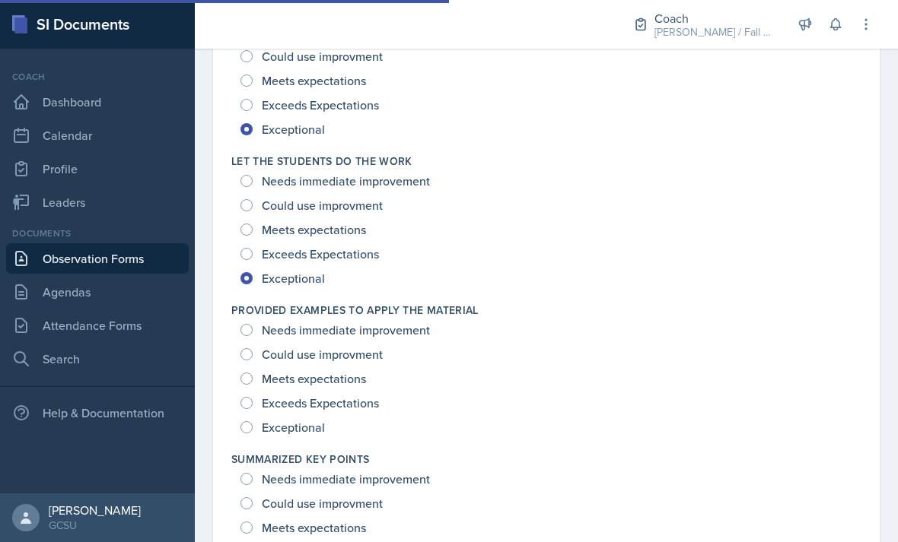
click at [316, 424] on span "Exceptional" at bounding box center [293, 427] width 63 height 15
click at [253, 424] on input "Exceptional" at bounding box center [246, 427] width 12 height 12
radio input "true"
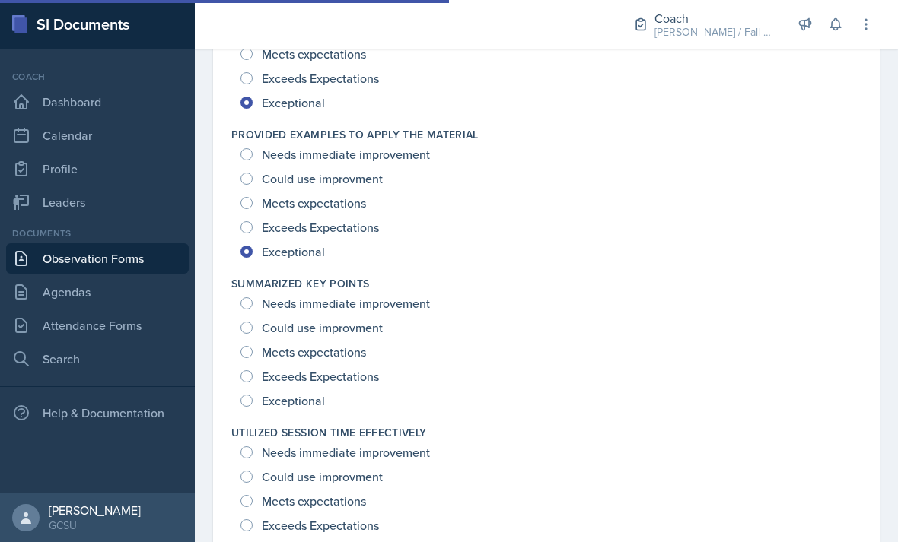
click at [307, 407] on span "Exceptional" at bounding box center [293, 400] width 63 height 15
click at [253, 407] on input "Exceptional" at bounding box center [246, 401] width 12 height 12
radio input "true"
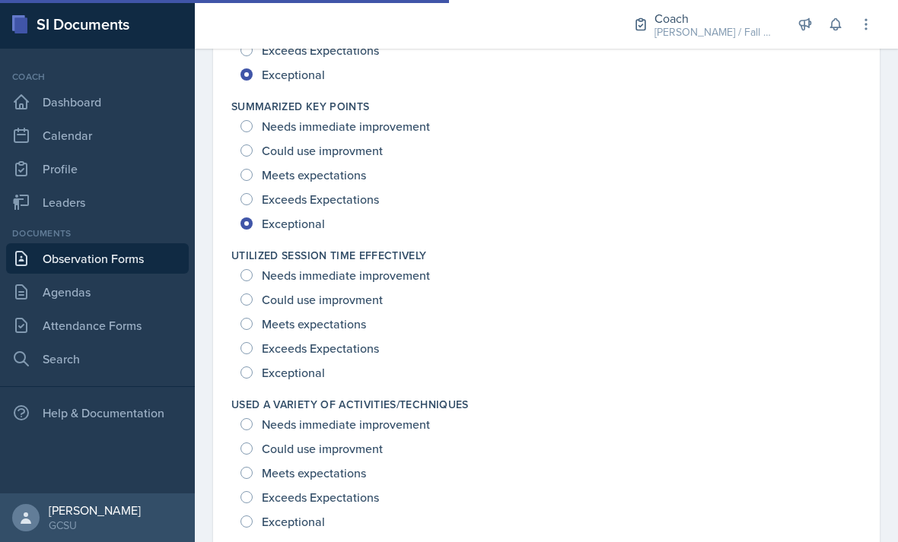
click at [316, 378] on span "Exceptional" at bounding box center [293, 372] width 63 height 15
click at [253, 378] on input "Exceptional" at bounding box center [246, 373] width 12 height 12
radio input "true"
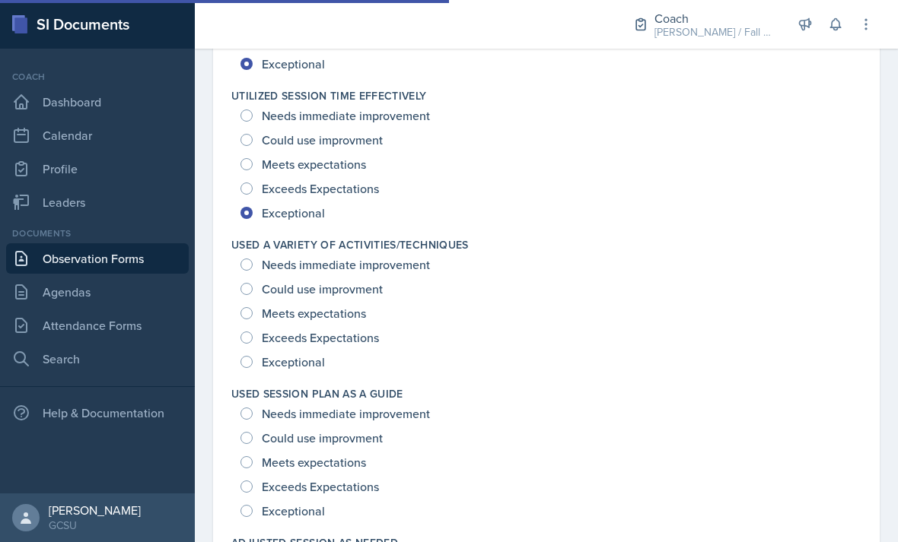
click at [313, 380] on div "Used A Variety Of Activities/Techniques Needs immediate improvement Could use i…" at bounding box center [546, 305] width 630 height 149
click at [354, 339] on span "Exceeds Expectations" at bounding box center [320, 337] width 117 height 15
click at [253, 339] on input "Exceeds Expectations" at bounding box center [246, 338] width 12 height 12
radio input "true"
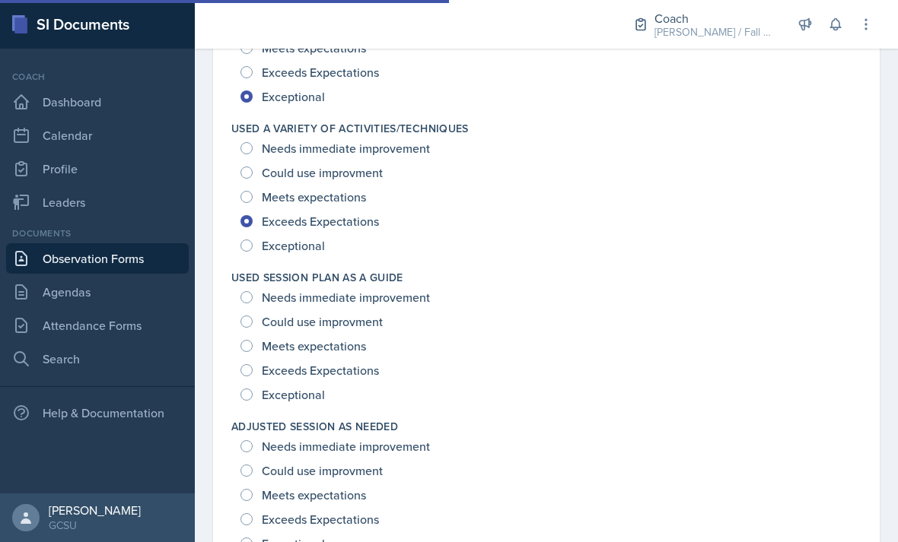
click at [310, 402] on span "Exceptional" at bounding box center [293, 394] width 63 height 15
click at [253, 401] on input "Exceptional" at bounding box center [246, 395] width 12 height 12
radio input "true"
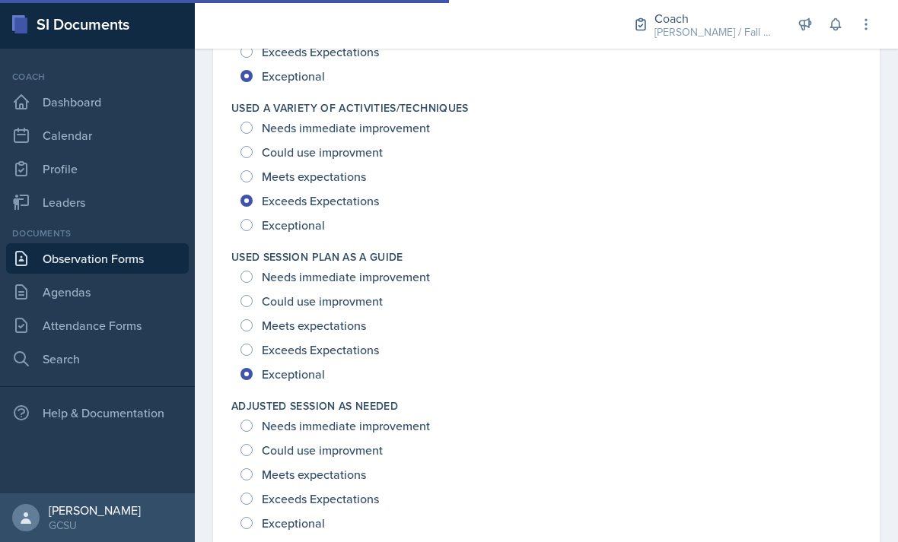
scroll to position [2186, 0]
click at [351, 354] on span "Exceeds Expectations" at bounding box center [320, 350] width 117 height 15
click at [253, 354] on input "Exceeds Expectations" at bounding box center [246, 351] width 12 height 12
radio input "true"
click at [291, 524] on span "Exceptional" at bounding box center [293, 524] width 63 height 15
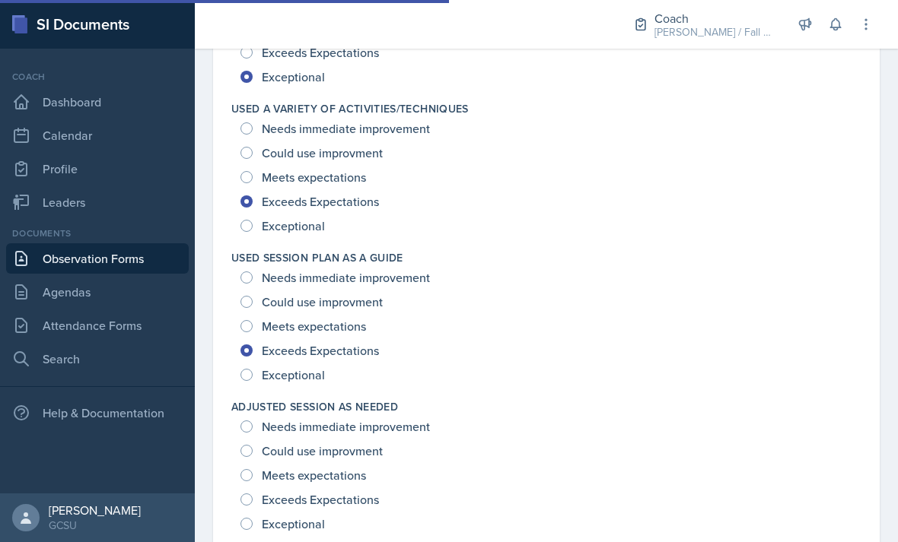
click at [253, 524] on input "Exceptional" at bounding box center [246, 524] width 12 height 12
radio input "true"
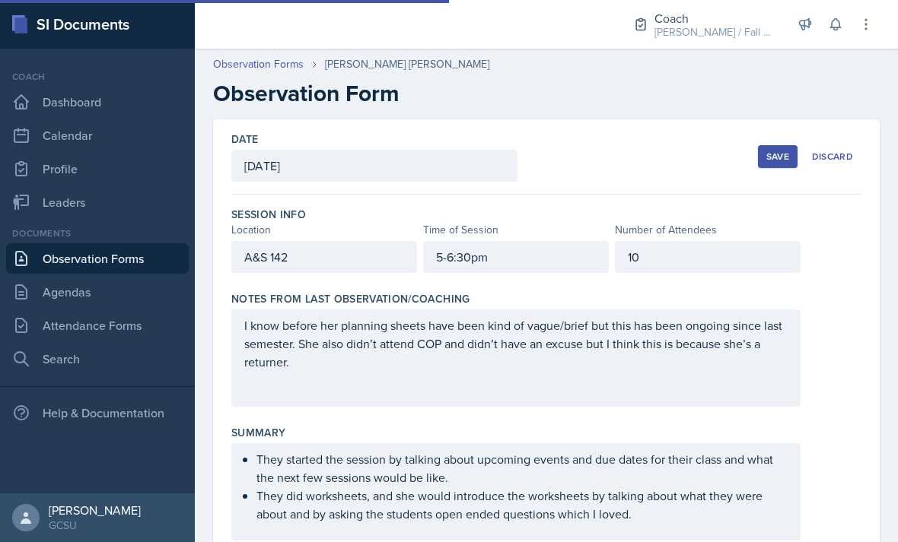
scroll to position [0, 0]
click at [768, 161] on div "Save" at bounding box center [777, 157] width 23 height 12
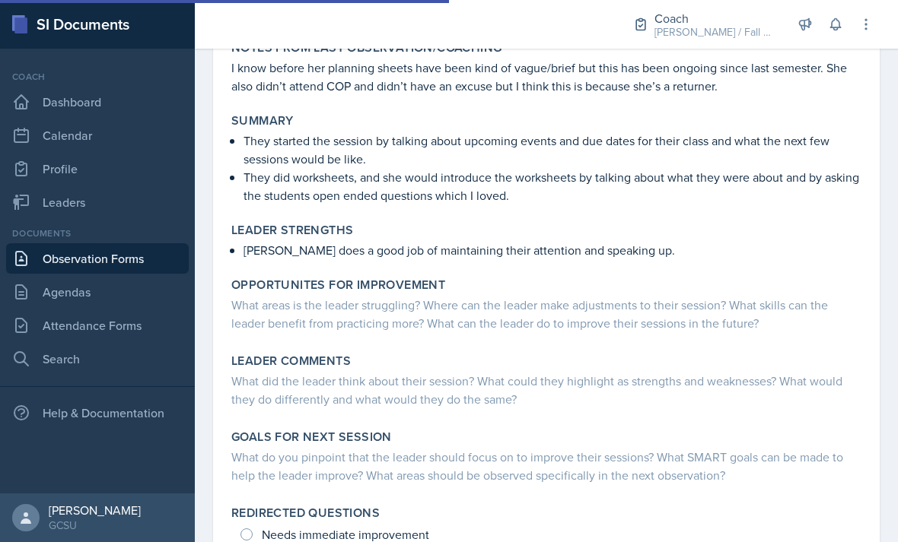
scroll to position [228, 0]
click at [641, 198] on p "They did worksheets, and she would introduce the worksheets by talking about wh…" at bounding box center [552, 187] width 618 height 37
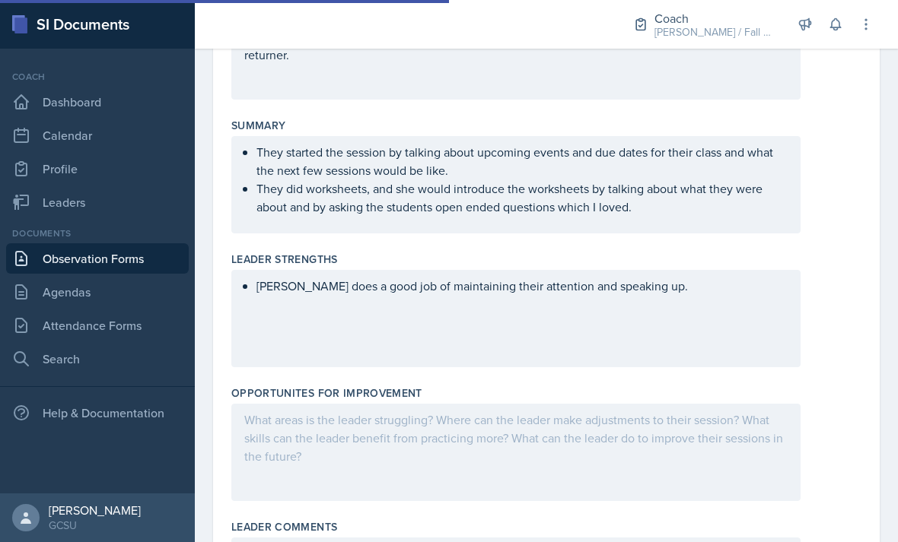
scroll to position [350, 0]
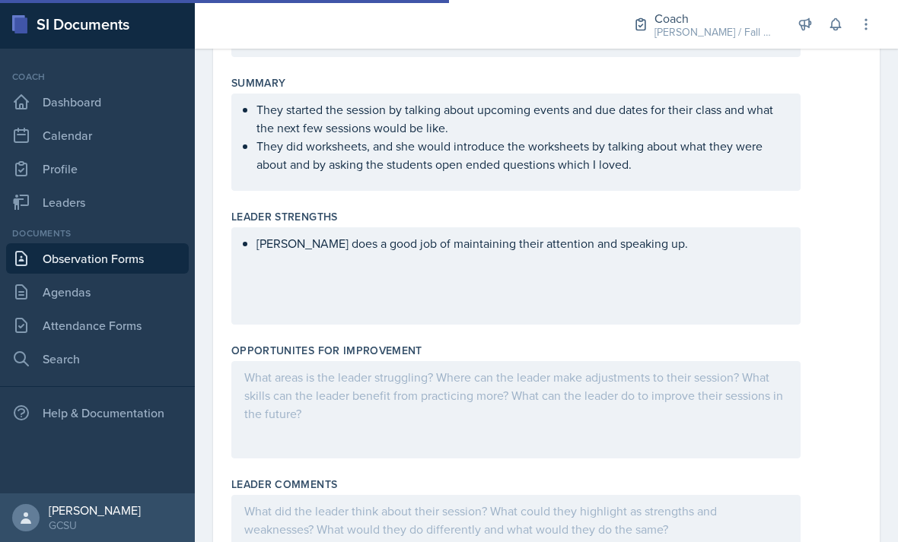
click at [666, 249] on div "[PERSON_NAME] does a good job of maintaining their attention and speaking up." at bounding box center [515, 275] width 569 height 97
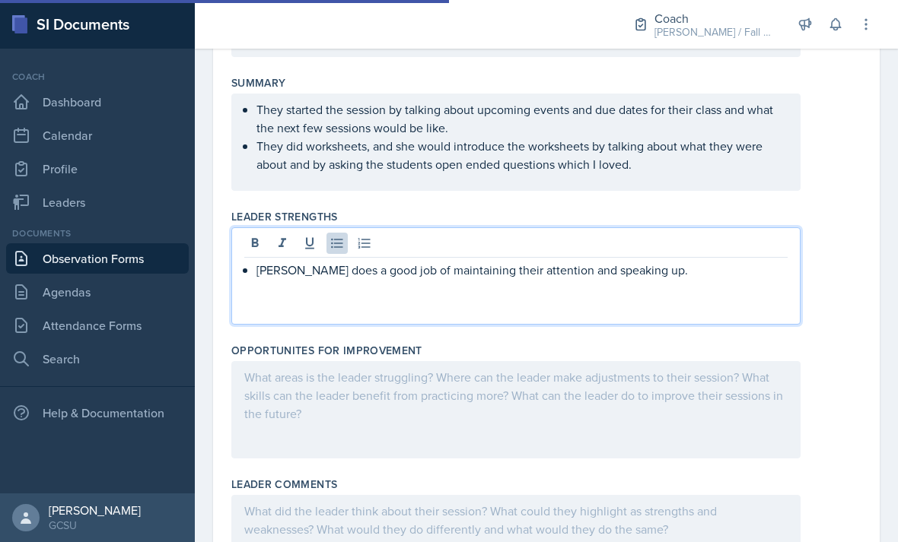
click at [728, 278] on p "[PERSON_NAME] does a good job of maintaining their attention and speaking up." at bounding box center [521, 270] width 531 height 18
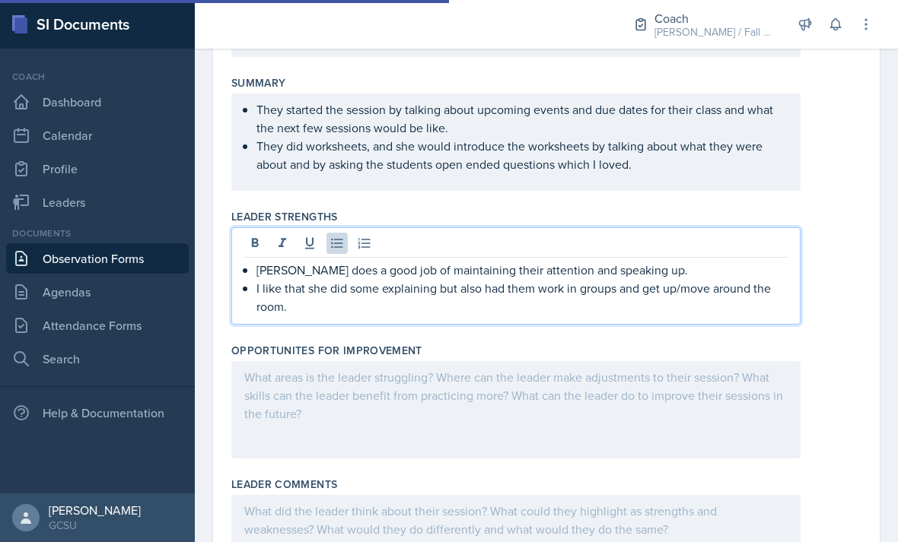
click at [714, 157] on ul "They started the session by talking about upcoming events and due dates for the…" at bounding box center [521, 136] width 531 height 73
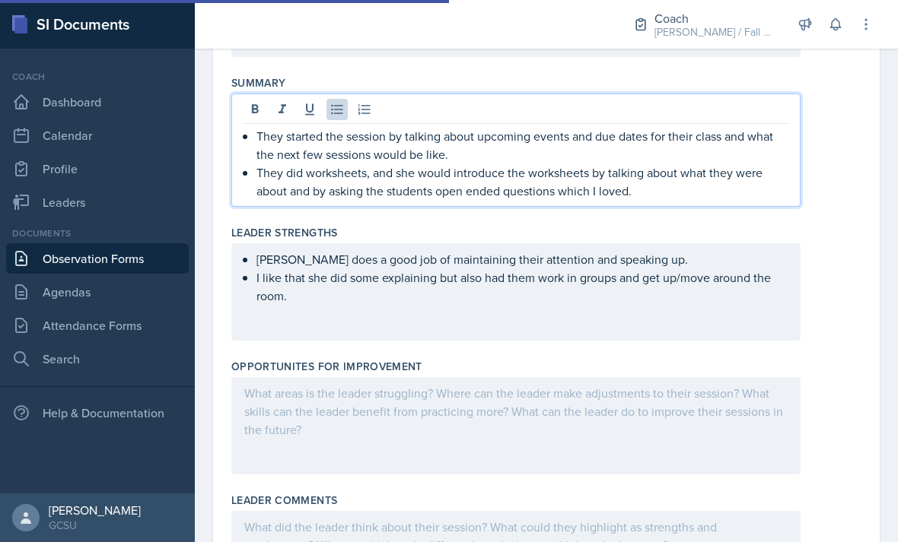
click at [695, 194] on p "They did worksheets, and she would introduce the worksheets by talking about wh…" at bounding box center [521, 182] width 531 height 37
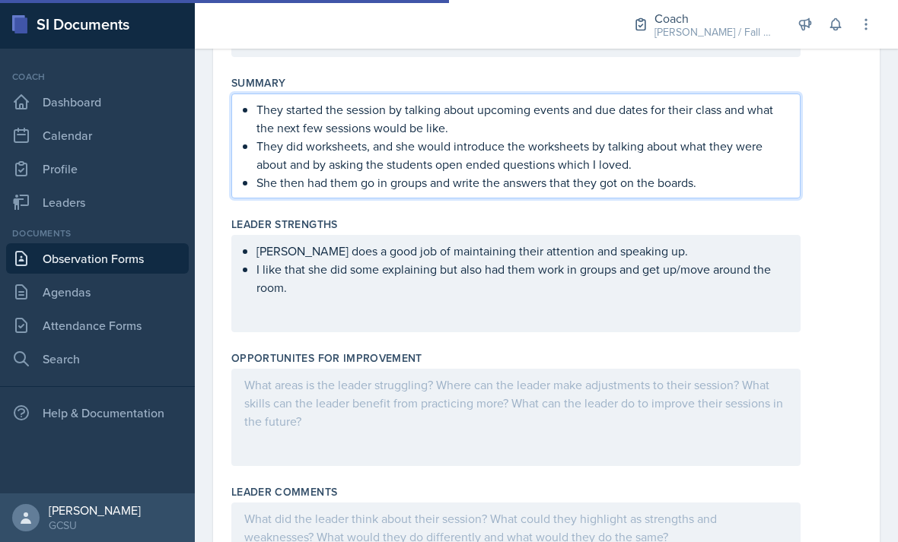
click at [762, 325] on div "[PERSON_NAME] does a good job of maintaining their attention and speaking up. I…" at bounding box center [515, 283] width 569 height 97
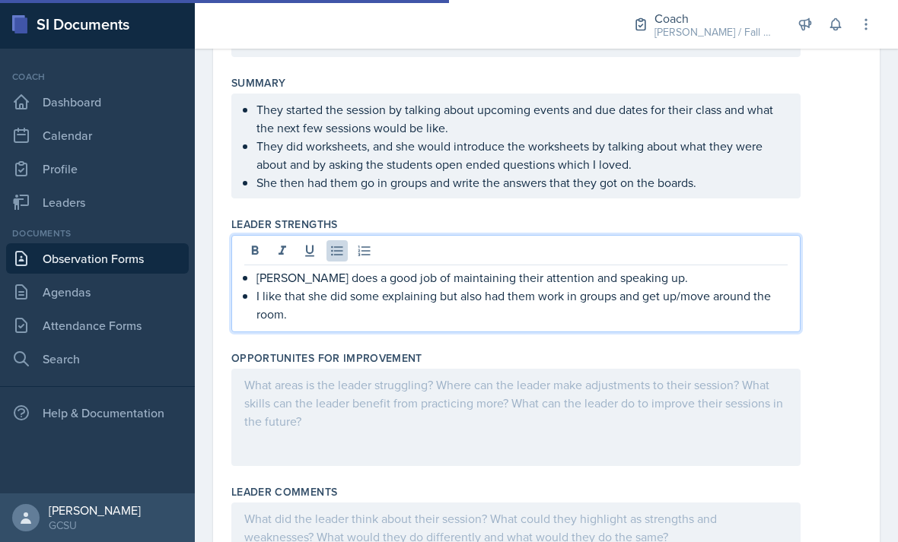
click at [696, 332] on div "[PERSON_NAME] does a good job of maintaining their attention and speaking up. I…" at bounding box center [515, 283] width 569 height 97
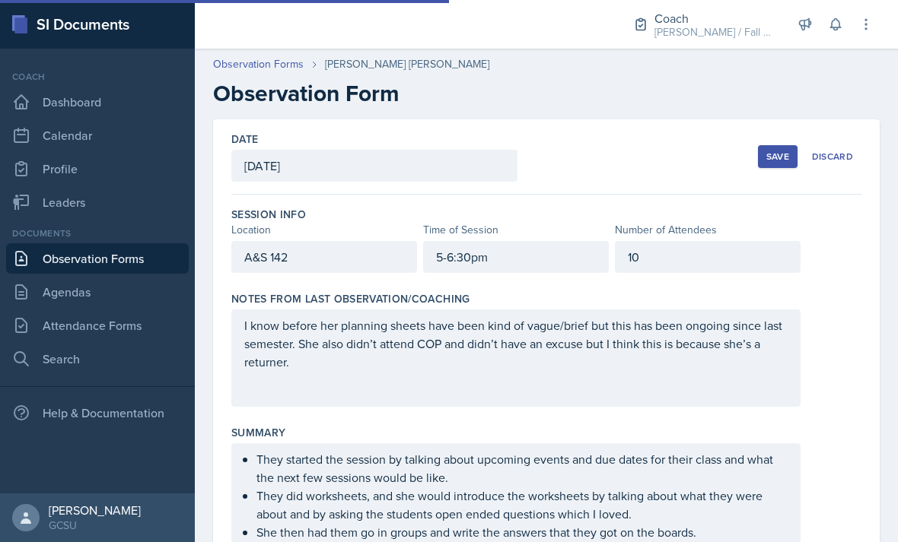
scroll to position [0, 0]
click at [771, 157] on div "Save" at bounding box center [777, 157] width 23 height 12
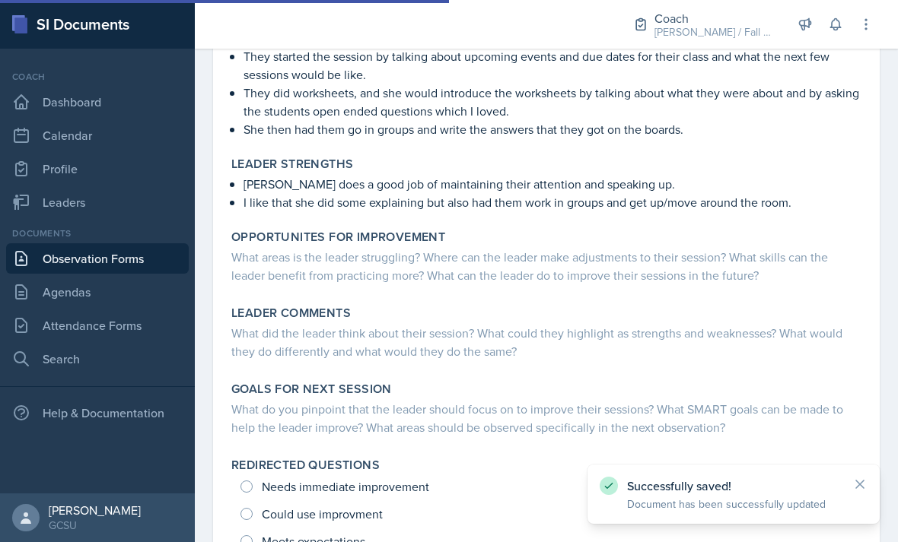
scroll to position [292, 0]
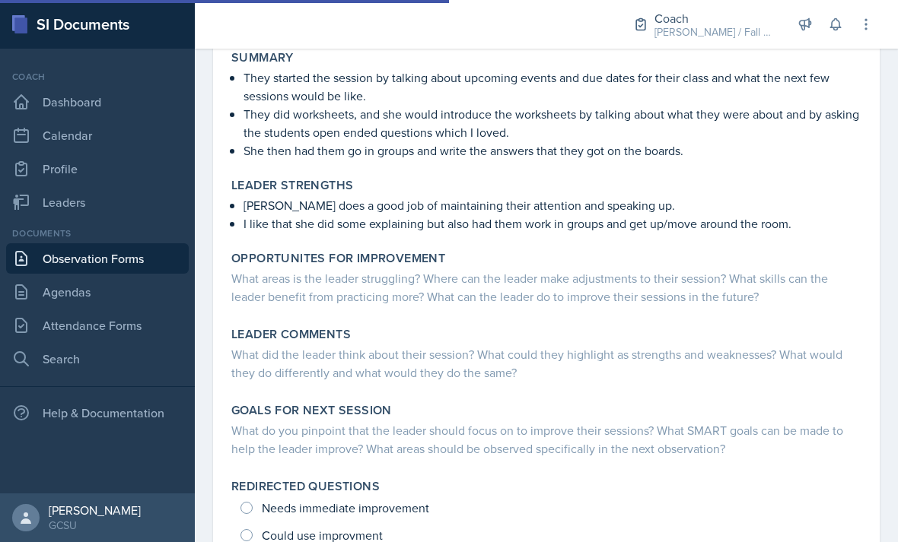
click at [745, 294] on div "What areas is the leader struggling? Where can the leader make adjustments to t…" at bounding box center [546, 287] width 630 height 37
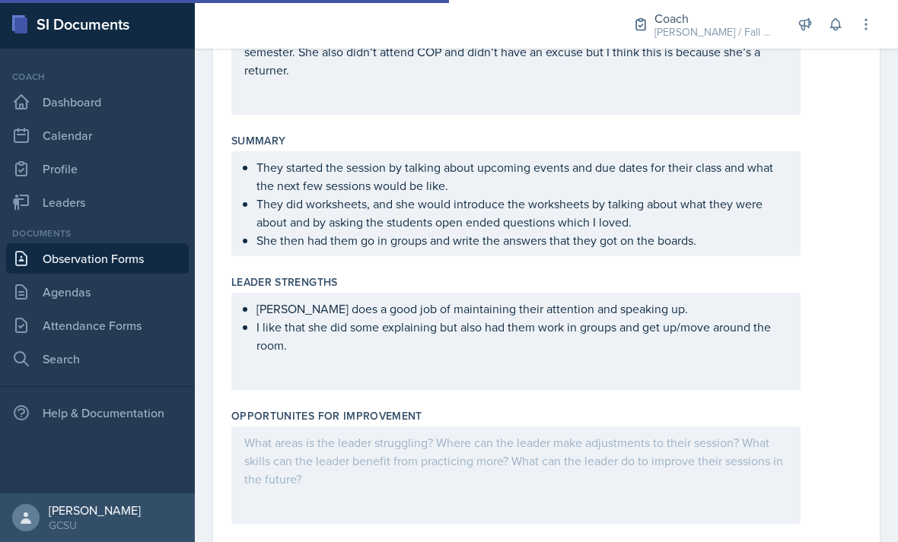
click at [738, 286] on div "Leader Strengths" at bounding box center [546, 282] width 630 height 15
click at [634, 460] on div at bounding box center [515, 475] width 569 height 97
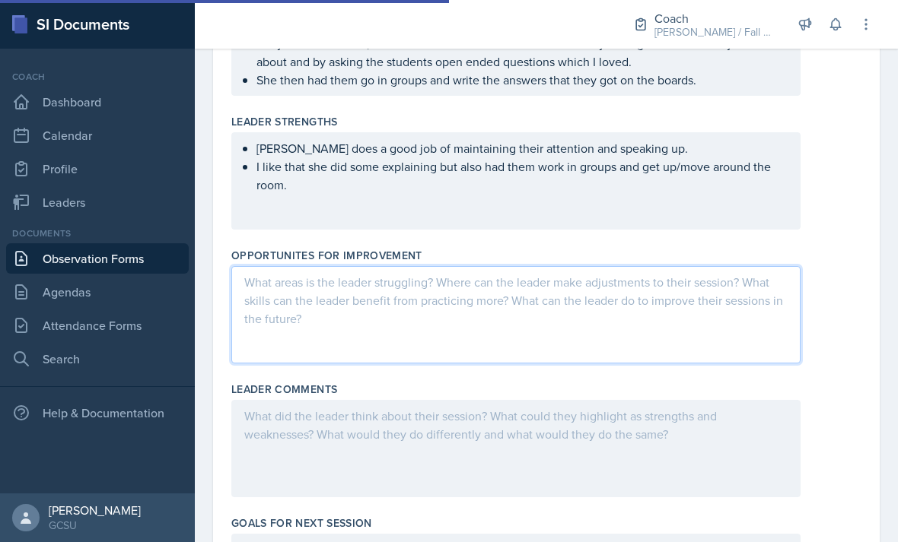
scroll to position [462, 0]
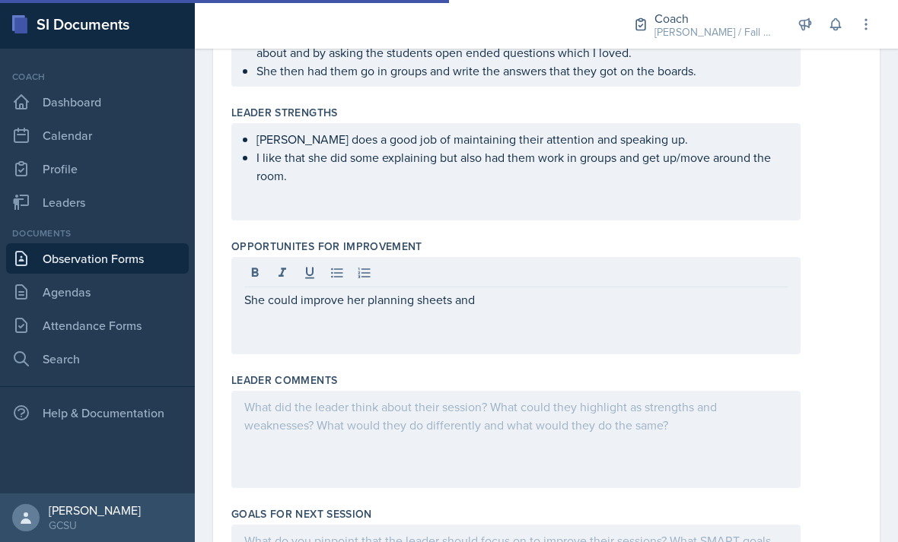
click at [581, 339] on div "She could improve her planning sheets and" at bounding box center [515, 305] width 569 height 97
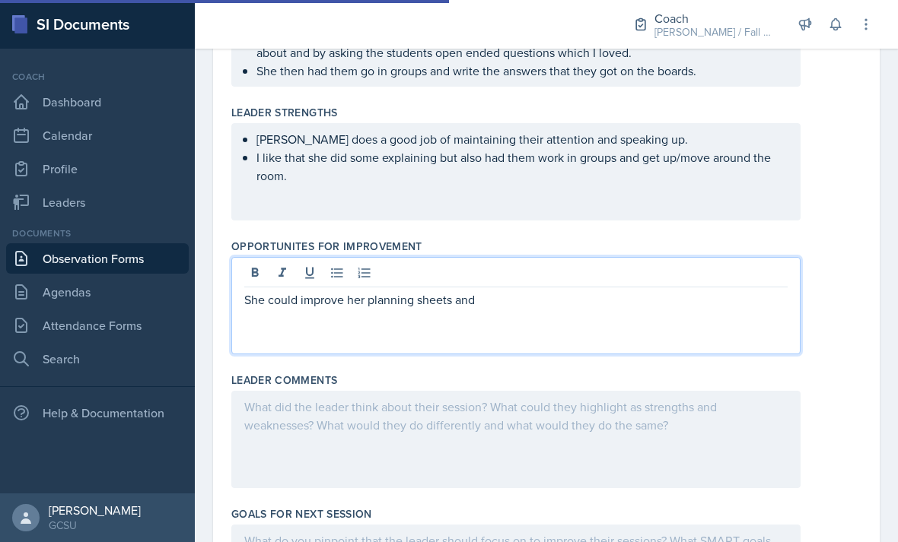
click at [599, 307] on p "She could improve her planning sheets and" at bounding box center [515, 300] width 543 height 18
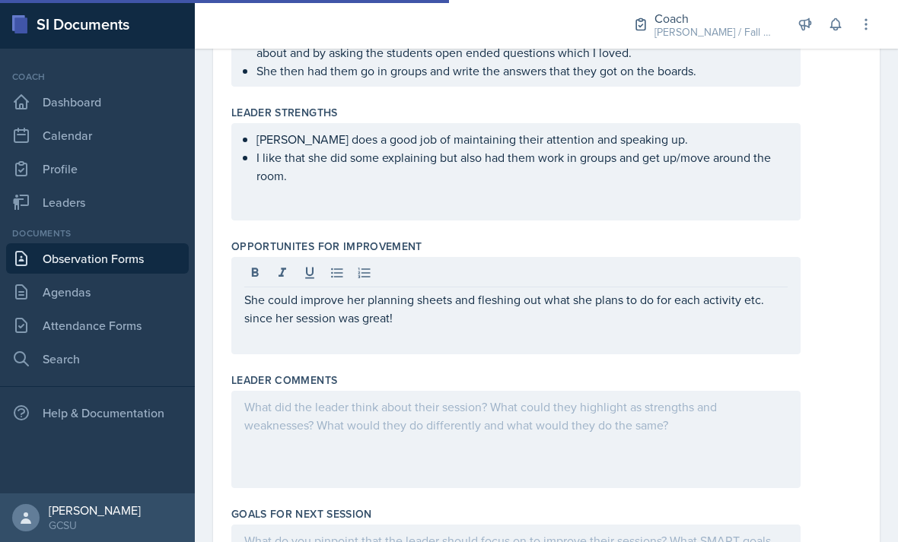
click at [505, 345] on div "She could improve her planning sheets and fleshing out what she plans to do for…" at bounding box center [515, 305] width 569 height 97
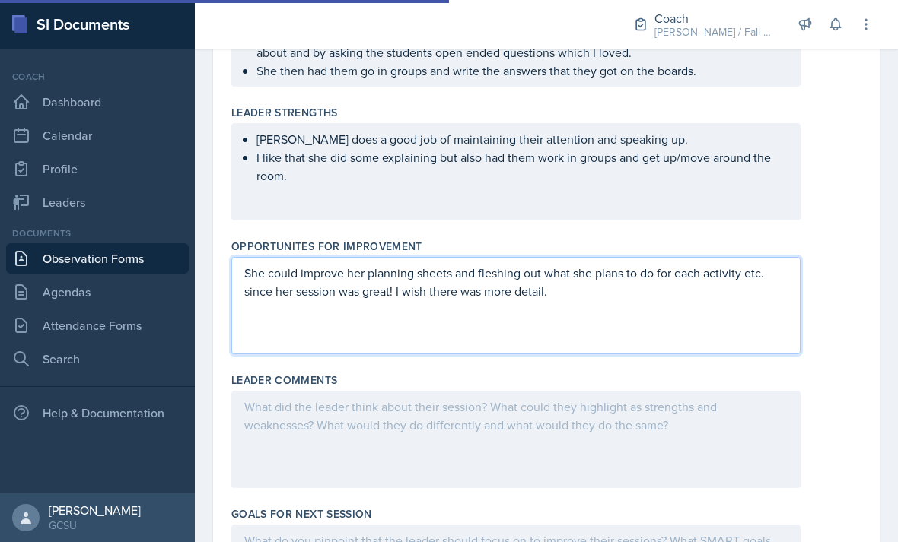
click at [551, 415] on div at bounding box center [515, 439] width 569 height 97
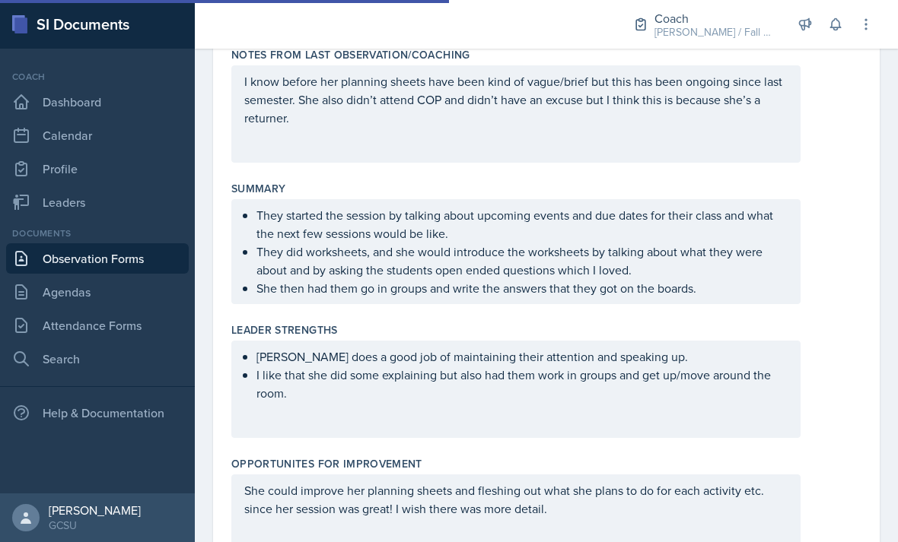
scroll to position [282, 0]
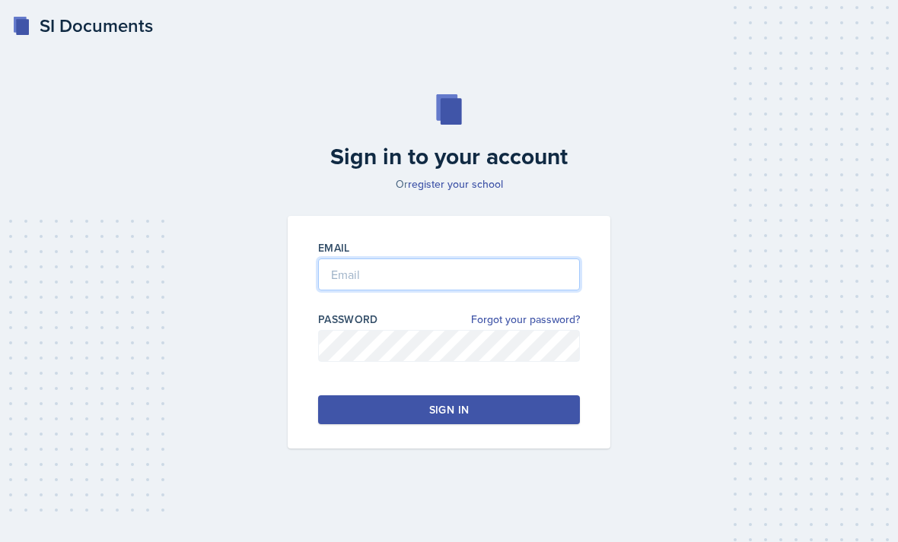
click at [505, 290] on input "email" at bounding box center [449, 275] width 262 height 32
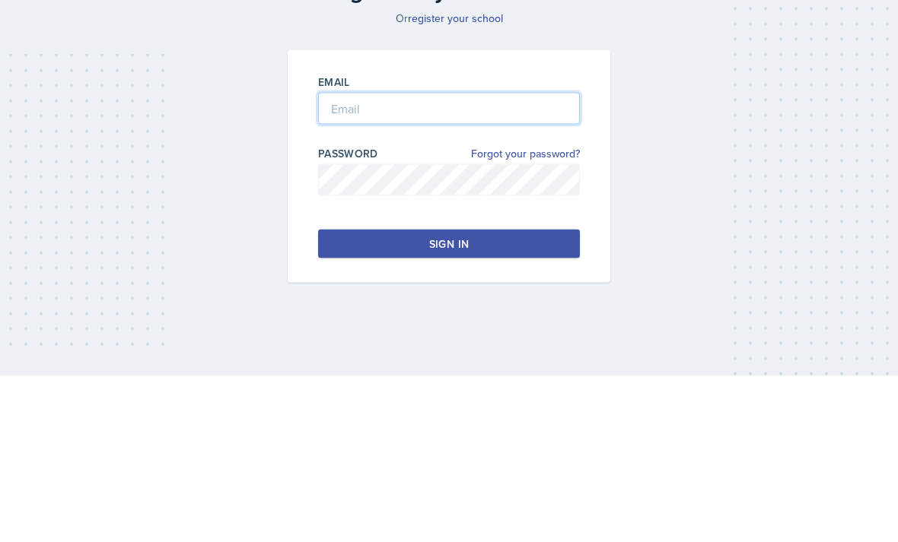
type input "[PERSON_NAME][EMAIL_ADDRESS][PERSON_NAME][DOMAIN_NAME]"
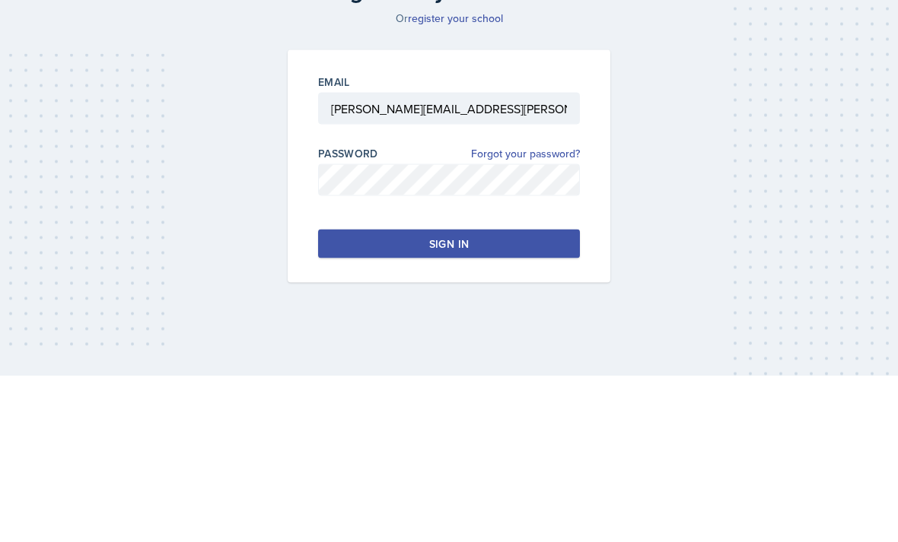
scroll to position [49, 0]
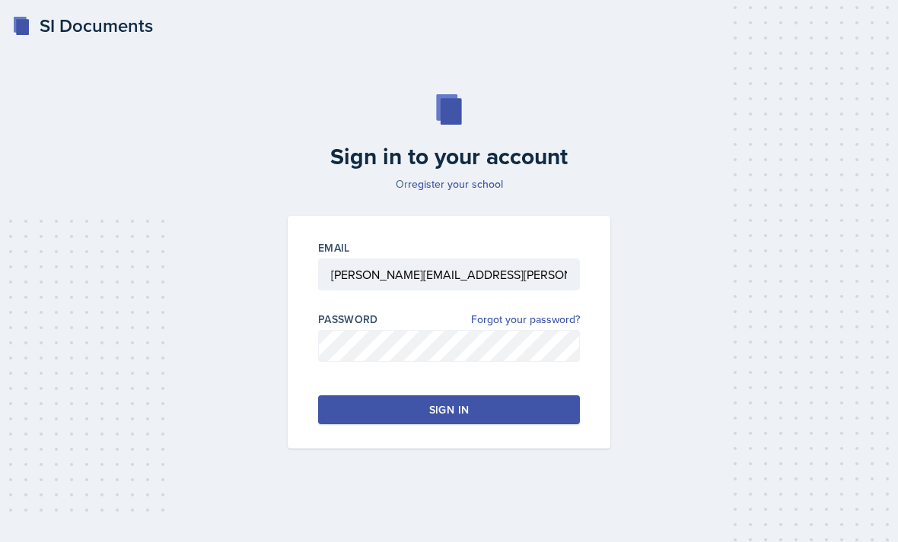
click at [502, 396] on button "Sign in" at bounding box center [449, 410] width 262 height 29
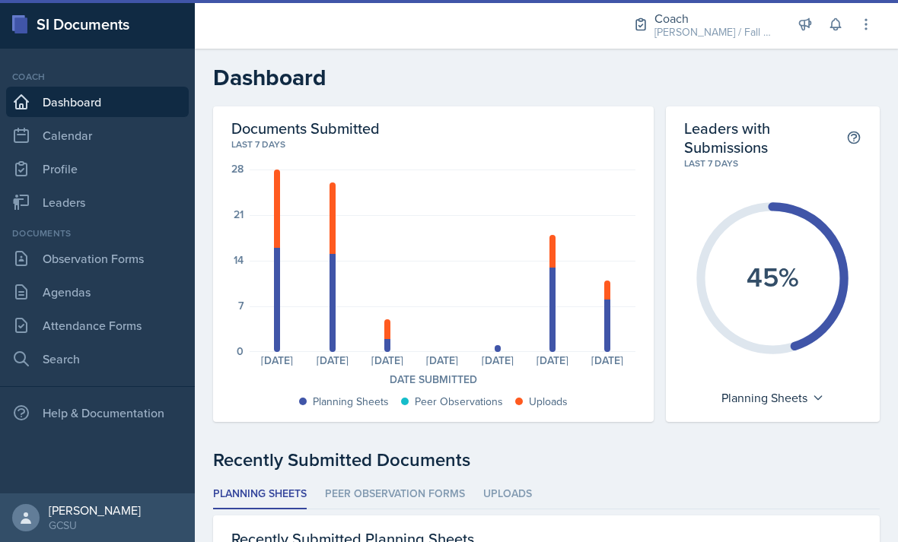
click at [36, 259] on link "Observation Forms" at bounding box center [97, 258] width 183 height 30
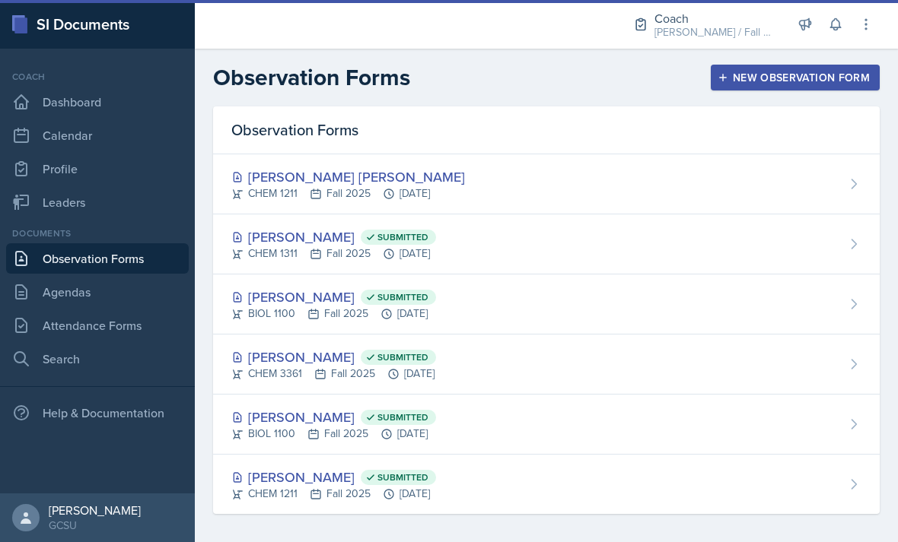
click at [43, 200] on link "Leaders" at bounding box center [97, 202] width 183 height 30
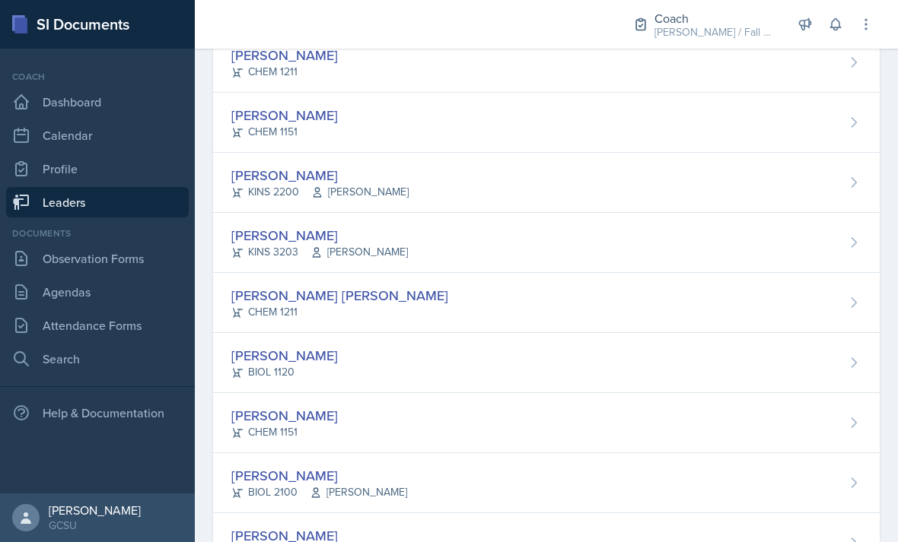
scroll to position [192, 0]
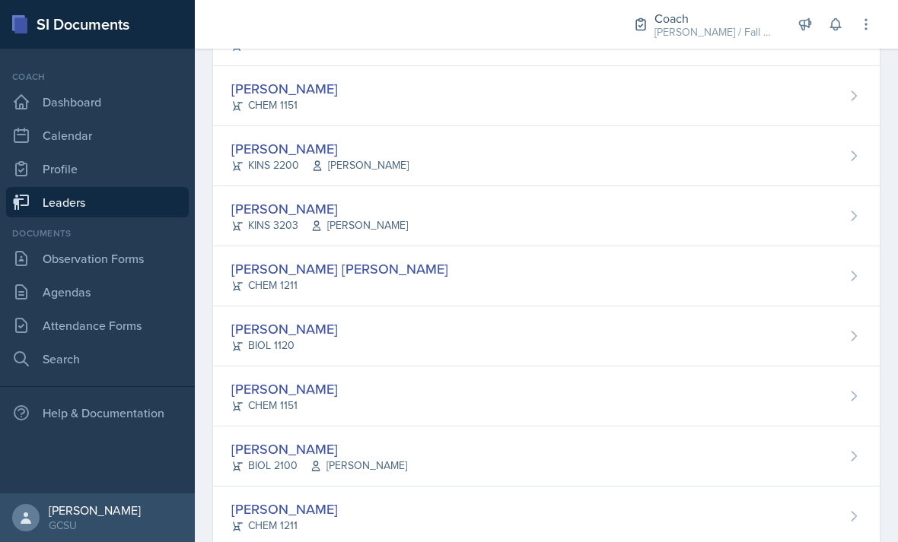
click at [571, 262] on div "Abigail Bosse Joseph CHEM 1211" at bounding box center [546, 276] width 666 height 60
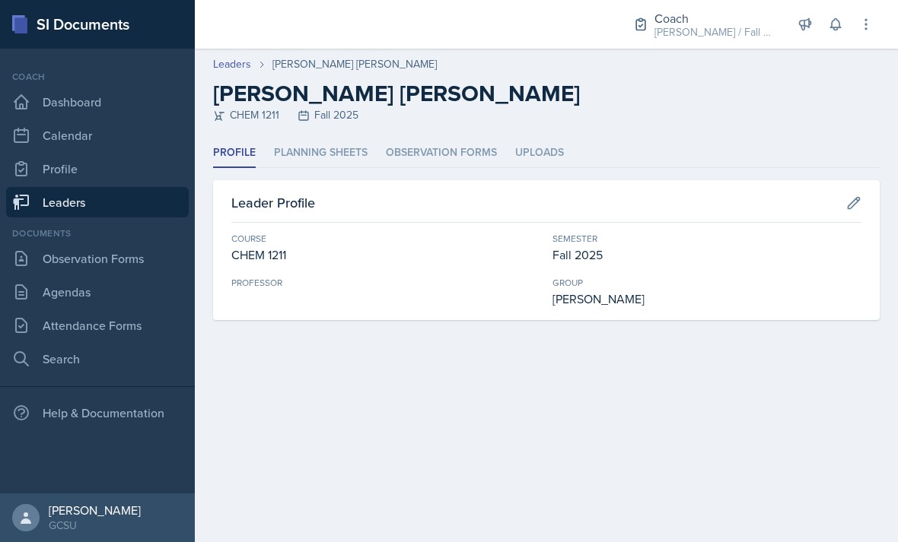
click at [326, 148] on li "Planning Sheets" at bounding box center [321, 153] width 94 height 30
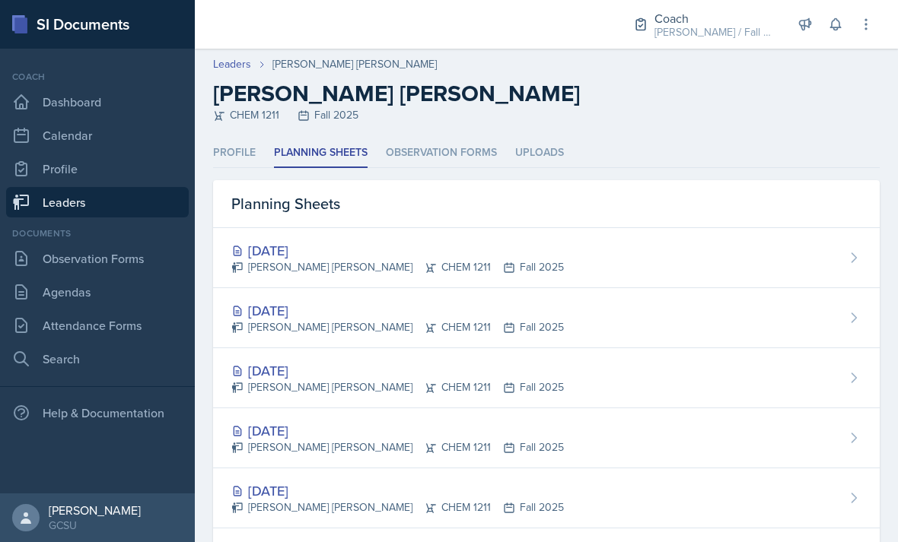
click at [477, 251] on div "[DATE]" at bounding box center [397, 250] width 332 height 21
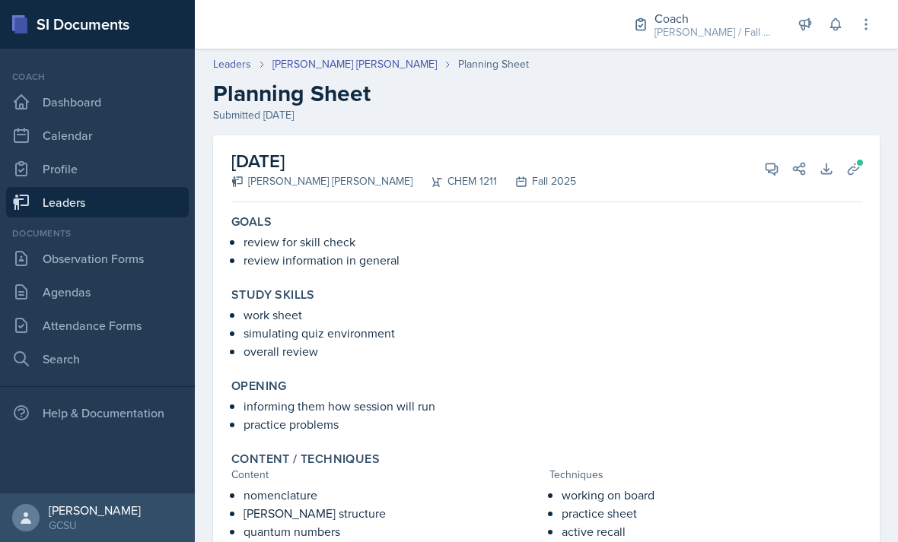
click at [349, 59] on link "[PERSON_NAME] [PERSON_NAME]" at bounding box center [354, 64] width 164 height 16
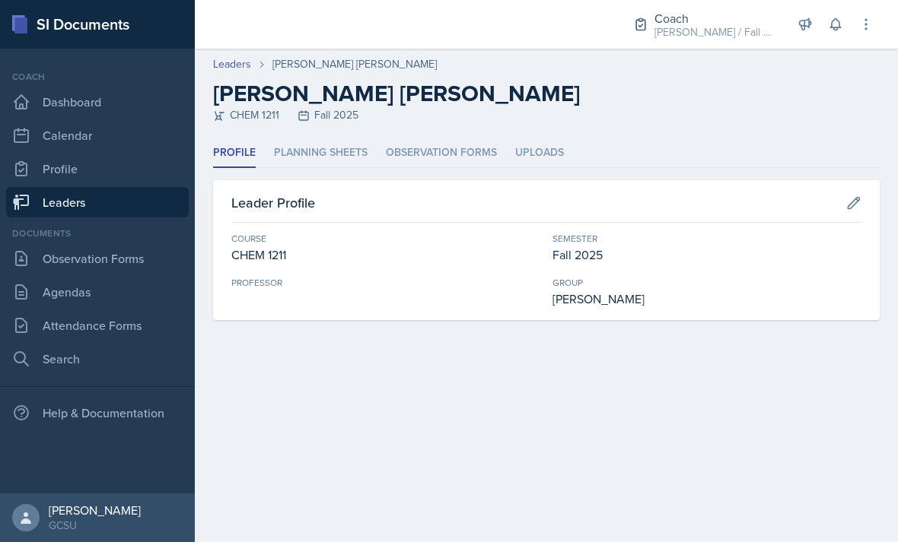
click at [340, 158] on li "Planning Sheets" at bounding box center [321, 153] width 94 height 30
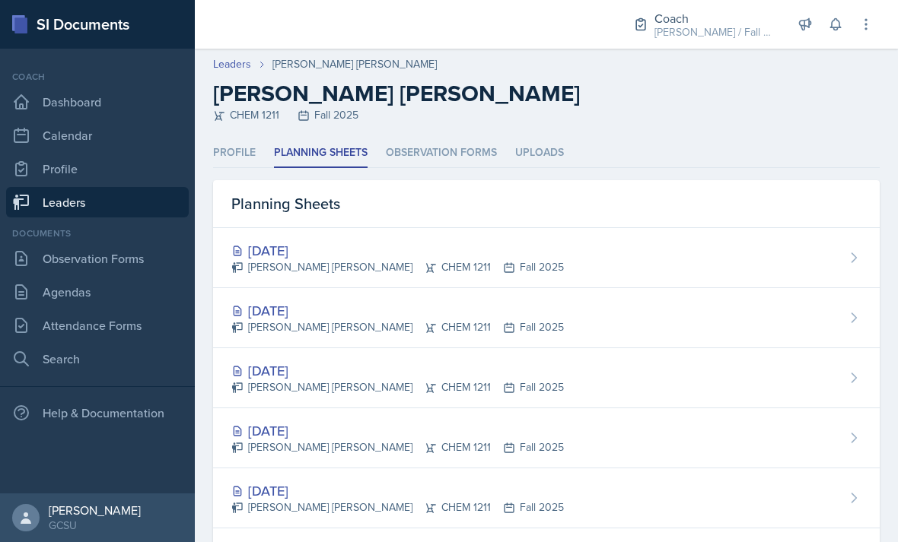
click at [311, 302] on div "[DATE]" at bounding box center [397, 310] width 332 height 21
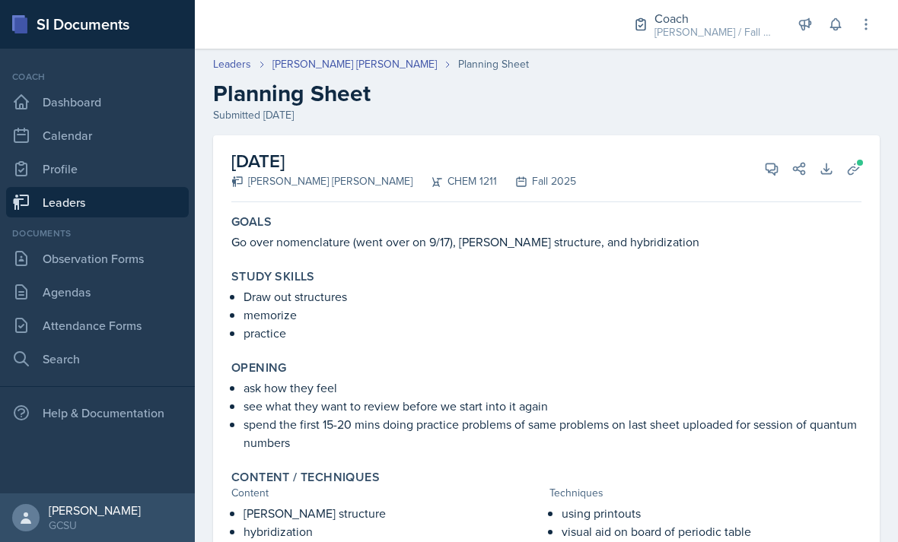
click at [351, 56] on link "[PERSON_NAME] [PERSON_NAME]" at bounding box center [354, 64] width 164 height 16
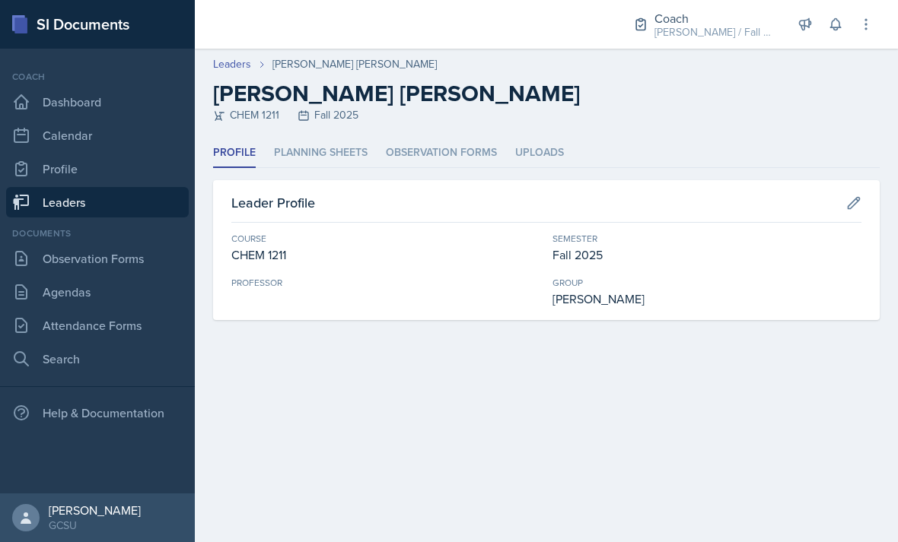
click at [329, 156] on li "Planning Sheets" at bounding box center [321, 153] width 94 height 30
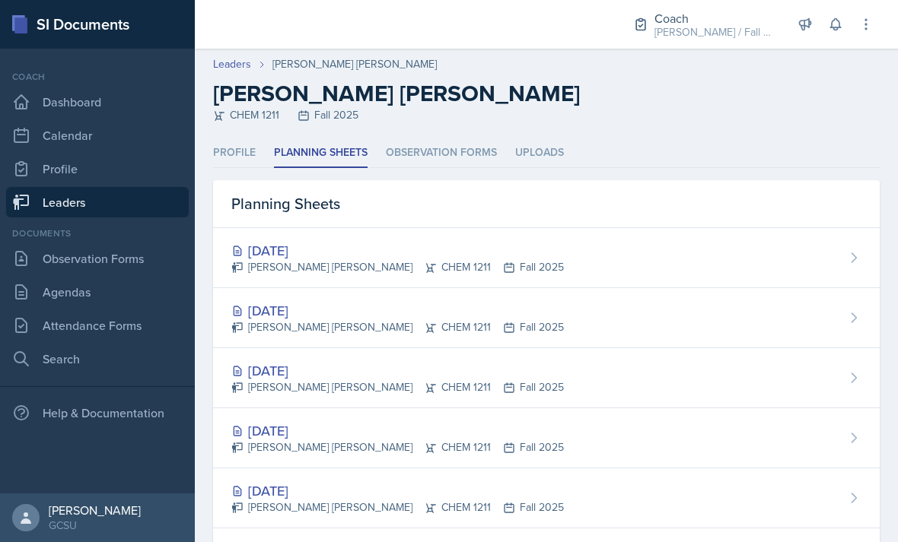
click at [343, 250] on div "[DATE]" at bounding box center [397, 250] width 332 height 21
